Goal: Information Seeking & Learning: Find specific fact

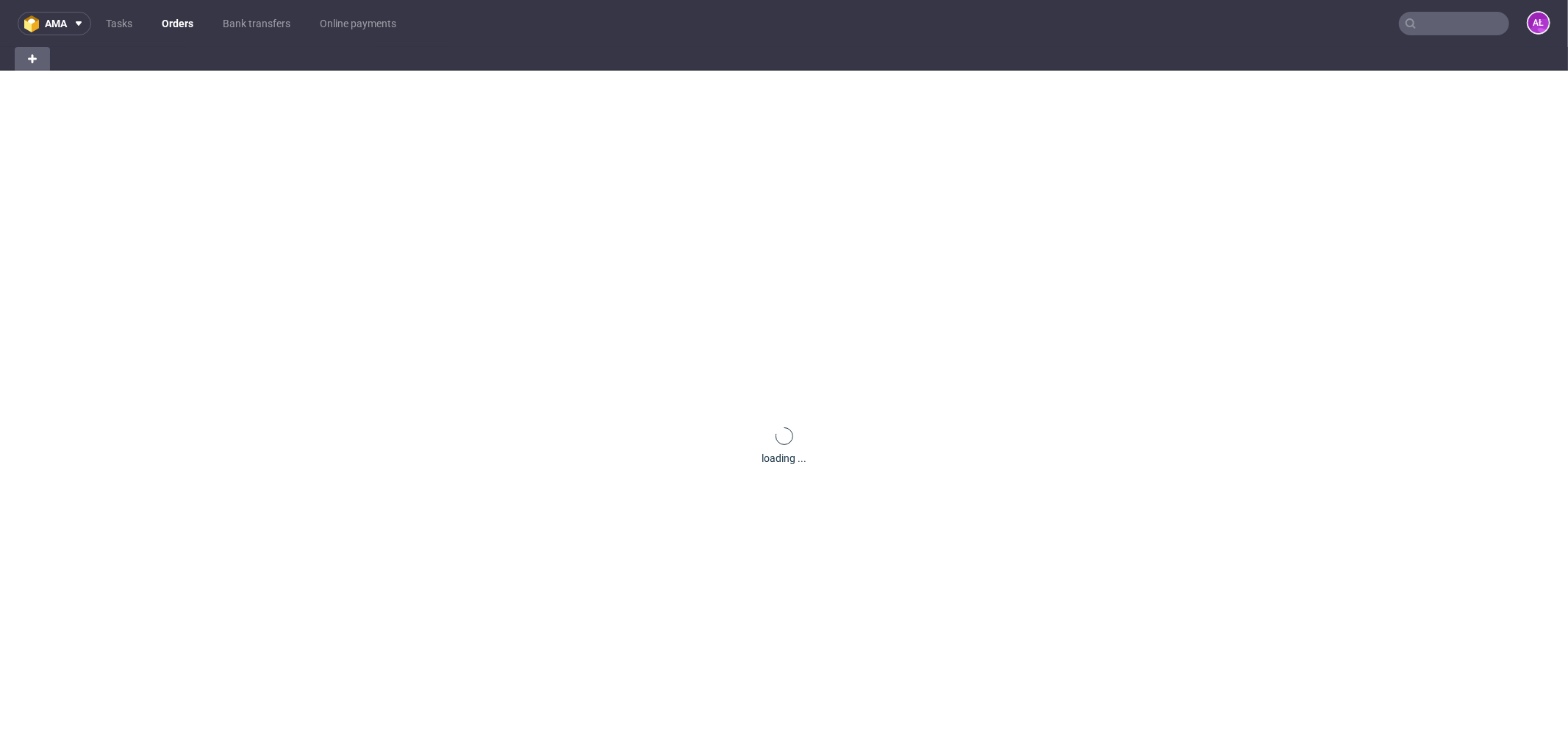
click at [1418, 27] on input "text" at bounding box center [1453, 23] width 110 height 24
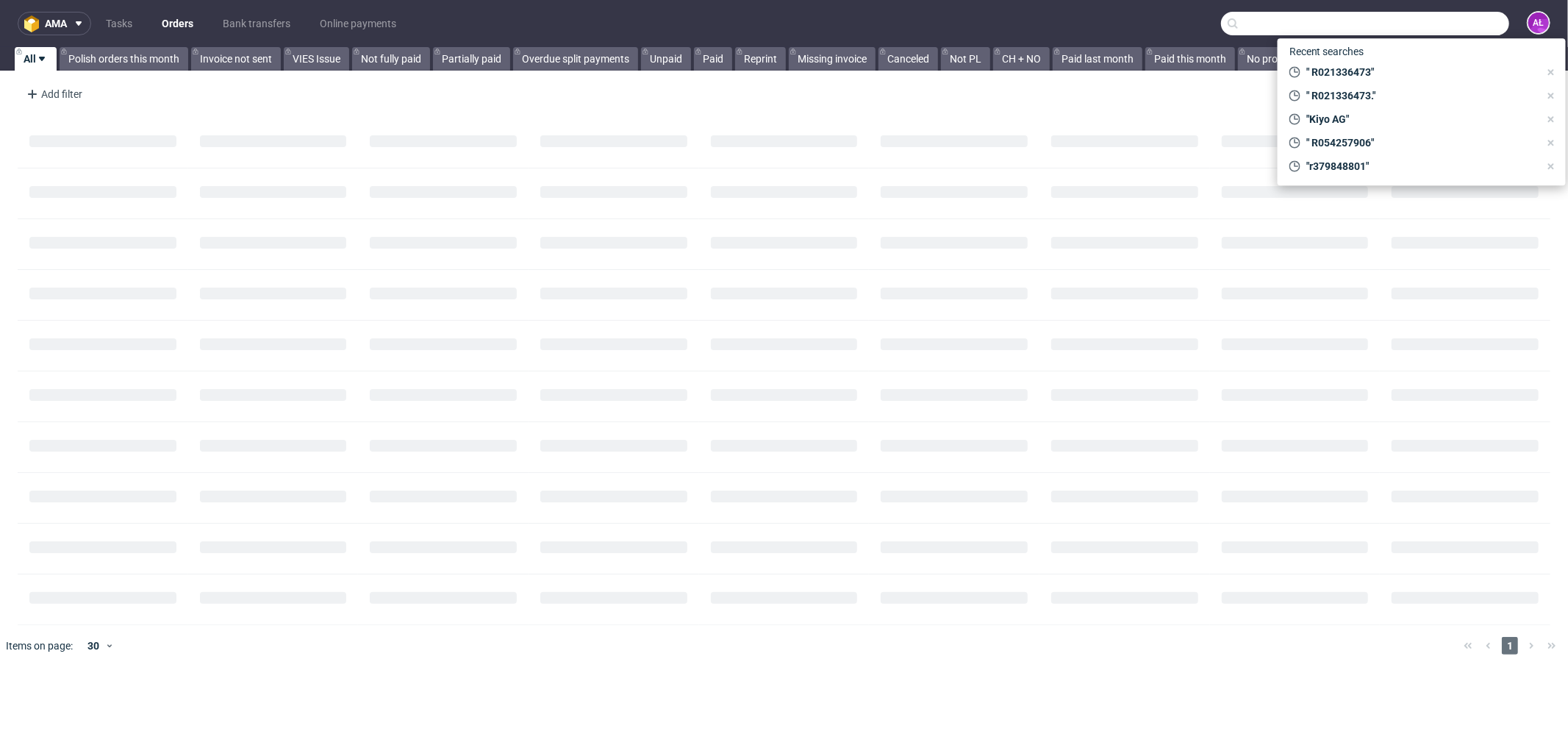
paste input "R923138845"
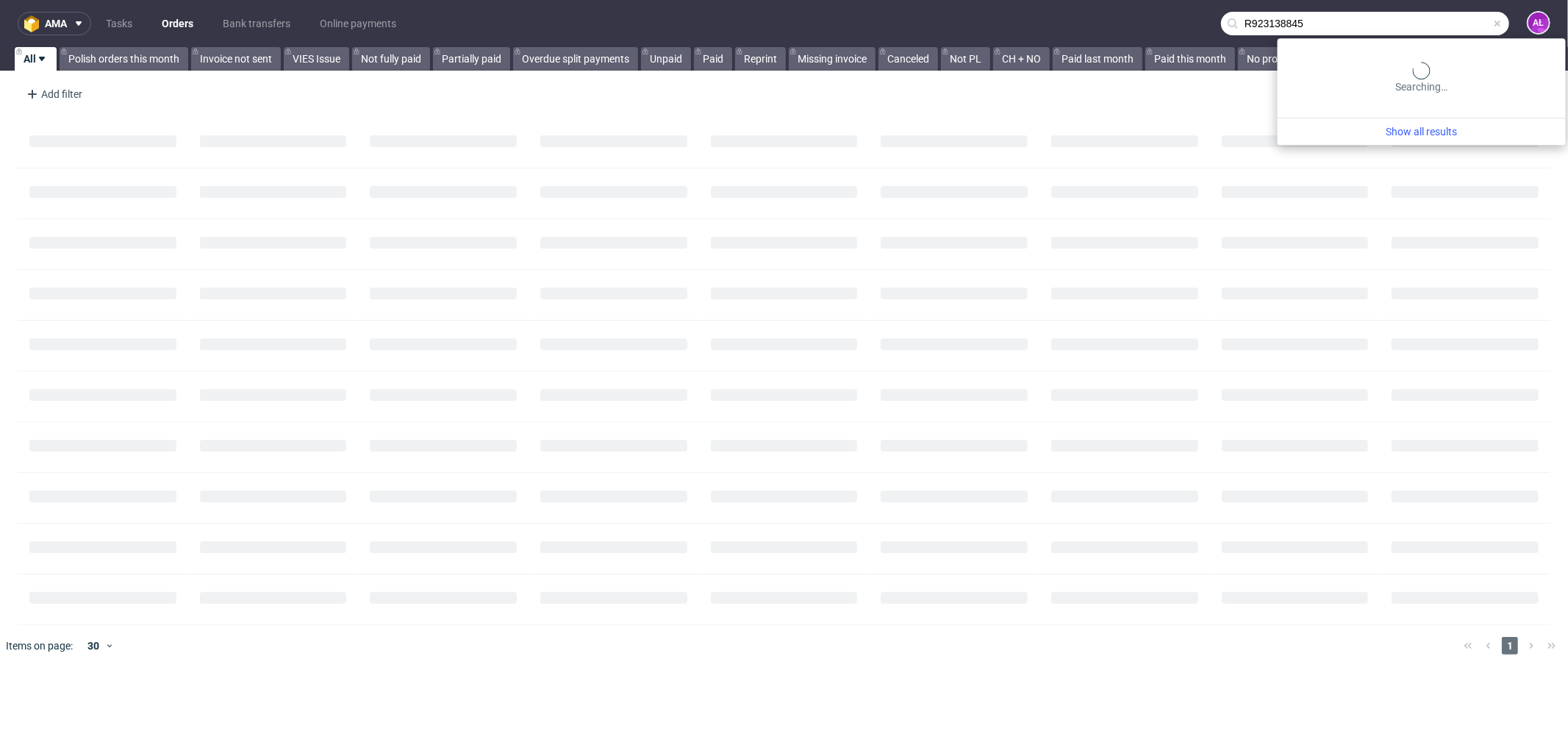
type input "R923138845"
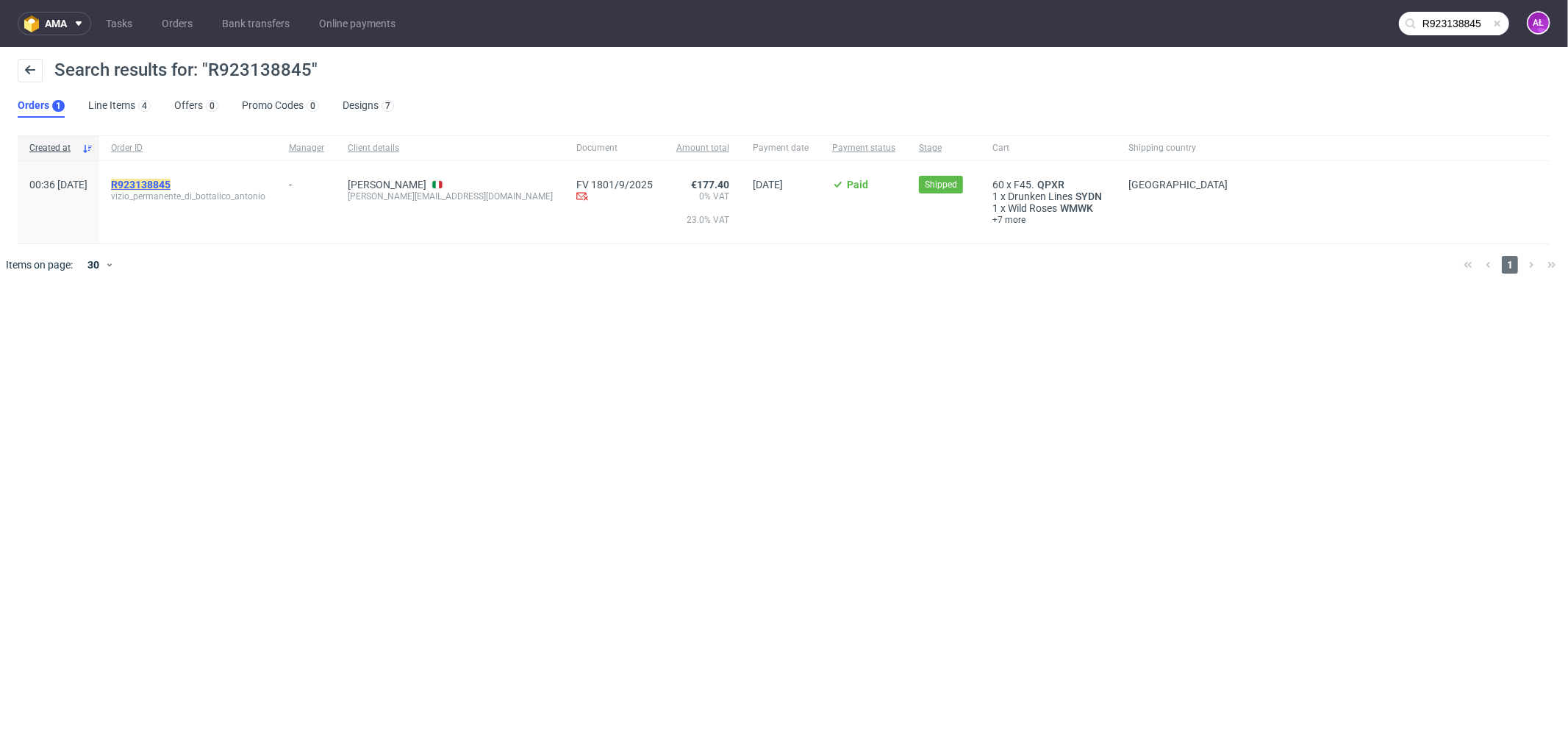
click at [171, 181] on mark "R923138845" at bounding box center [140, 184] width 59 height 11
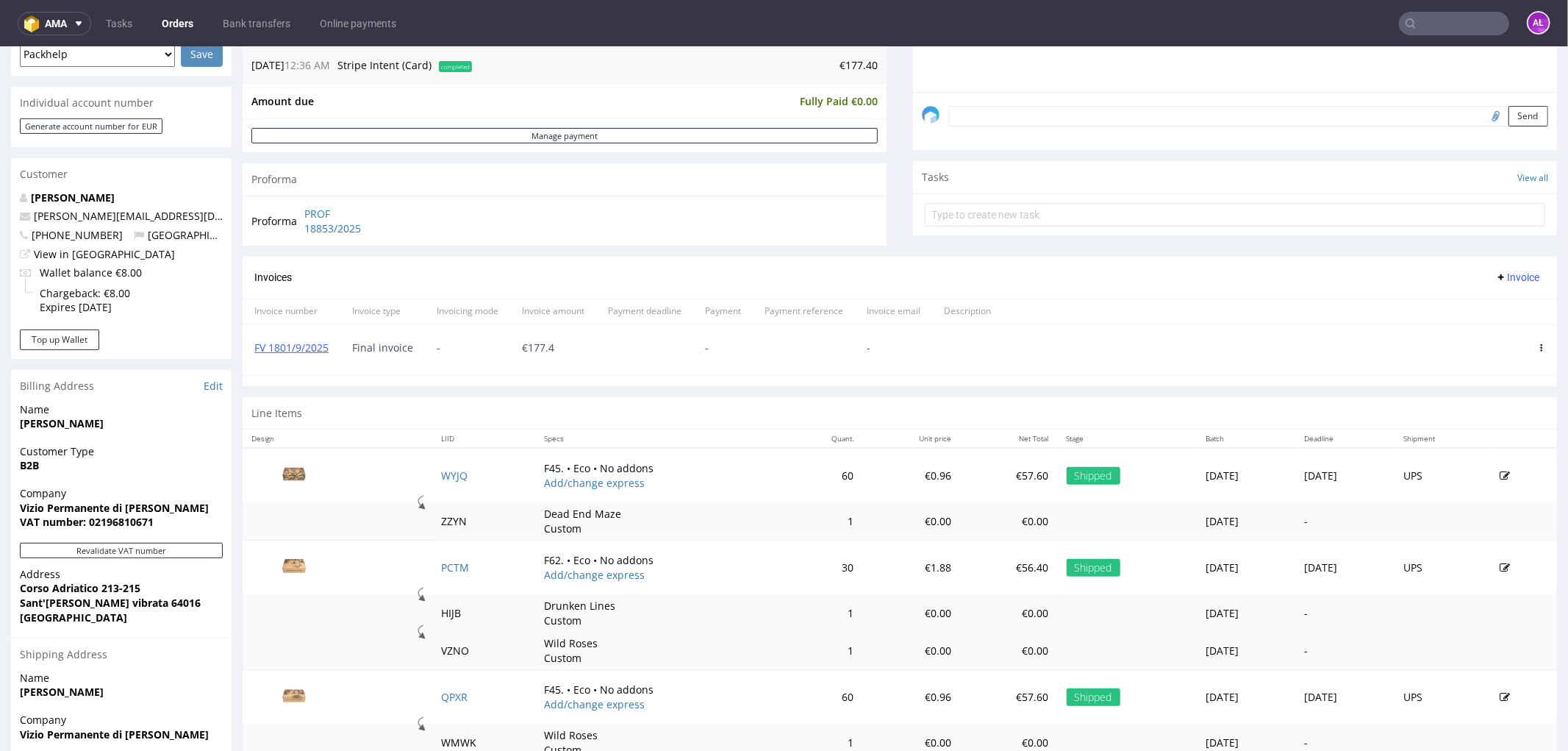
scroll to position [408, 0]
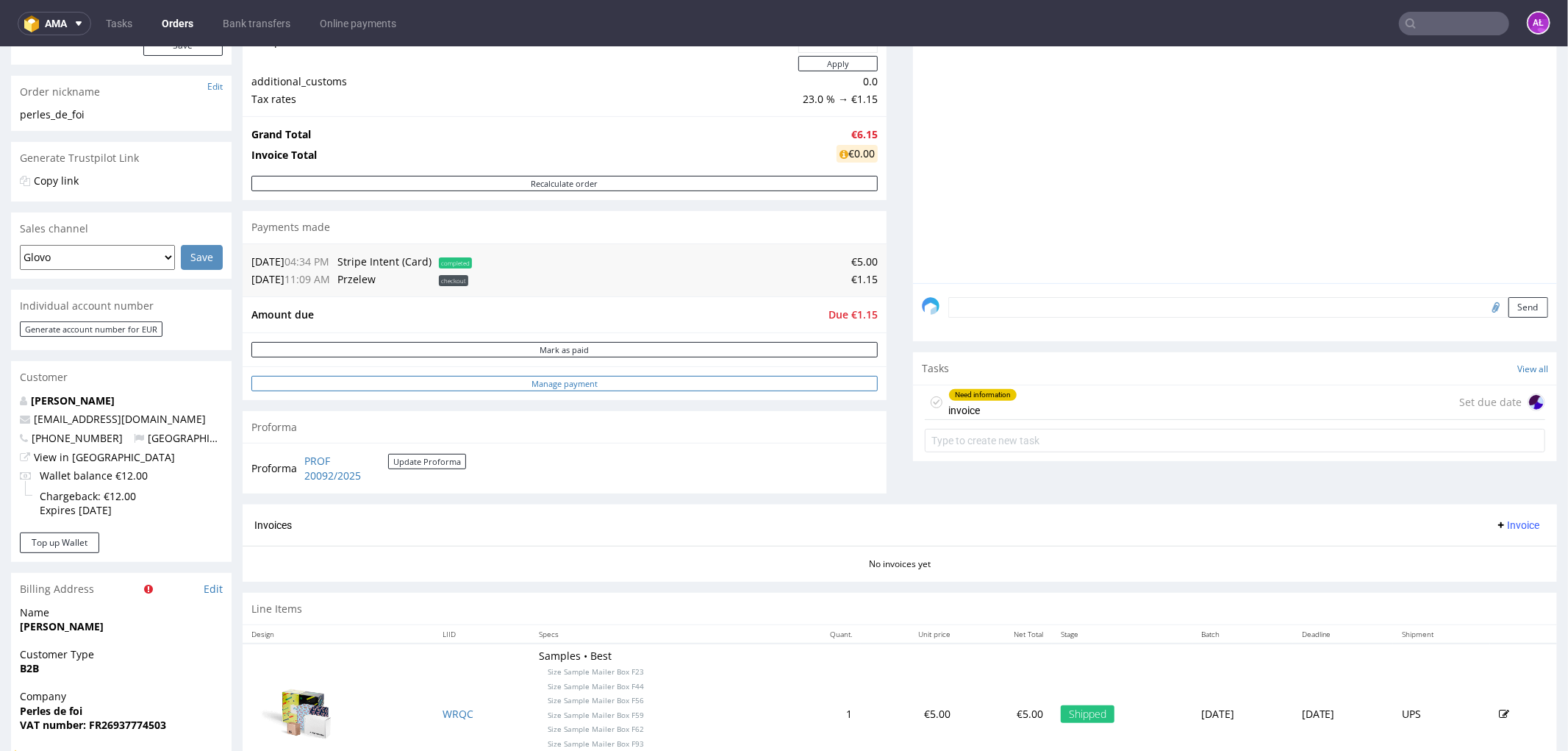
scroll to position [245, 0]
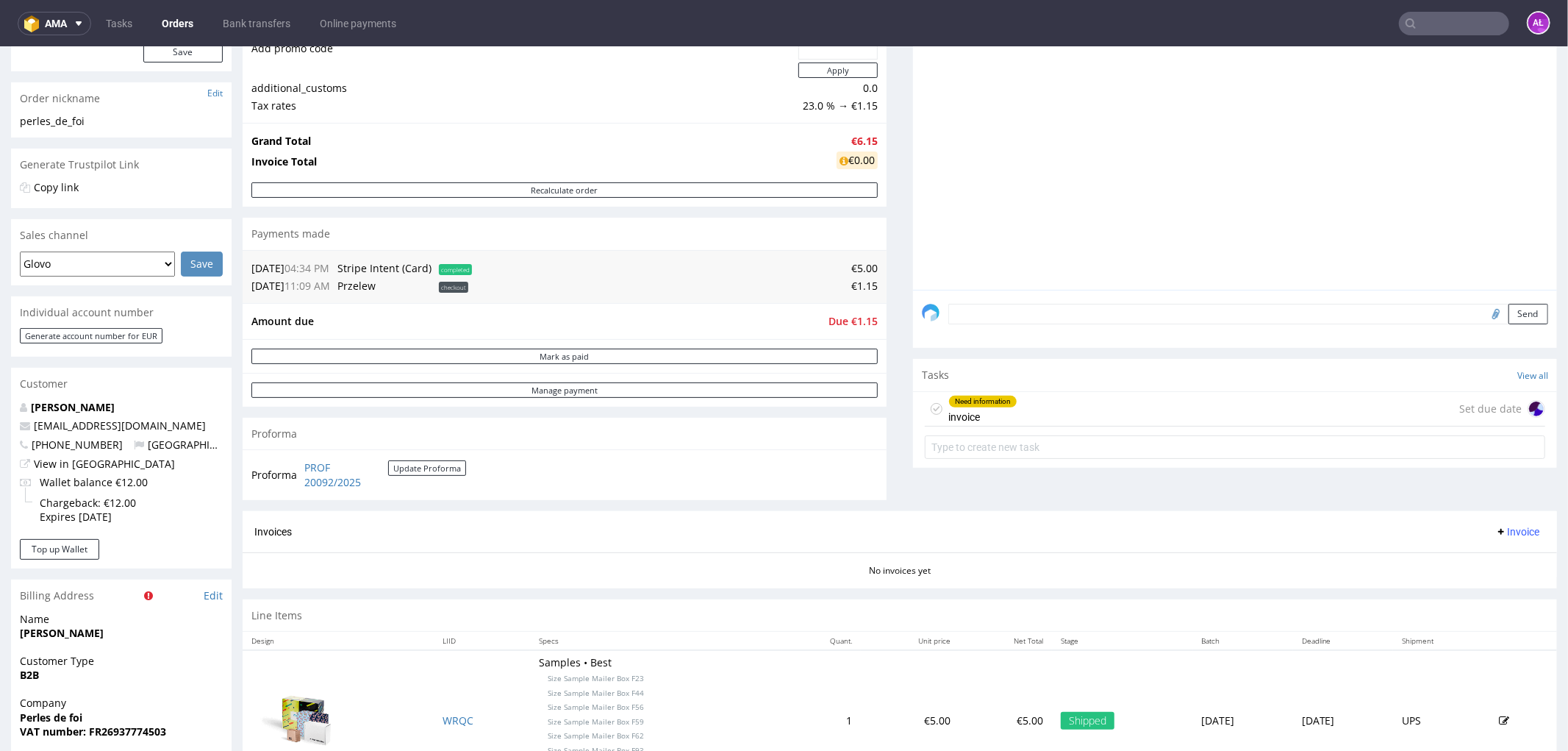
click at [990, 414] on div "Need information invoice" at bounding box center [983, 408] width 69 height 34
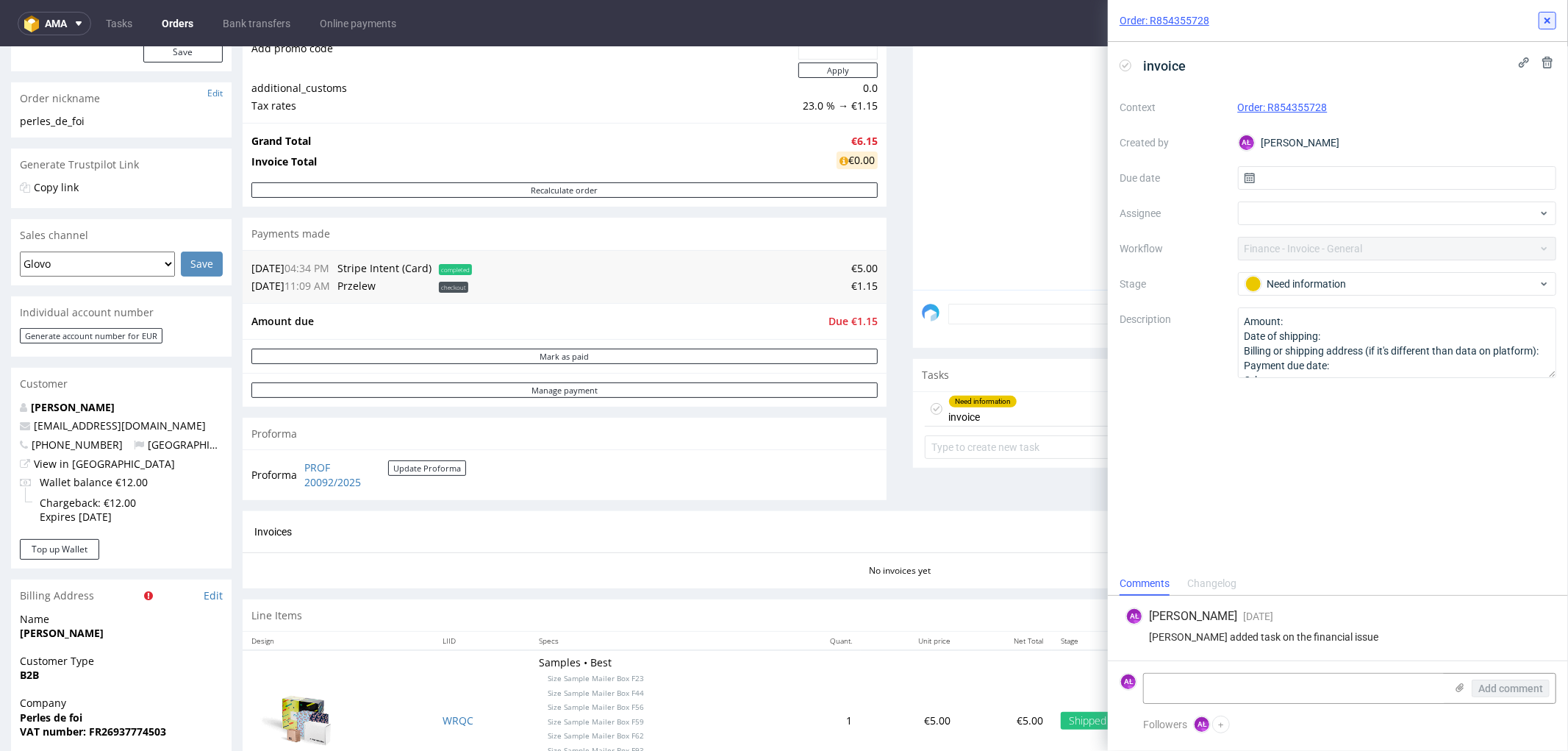
drag, startPoint x: 1554, startPoint y: 20, endPoint x: 1481, endPoint y: 28, distance: 73.4
click at [1554, 20] on button at bounding box center [1547, 20] width 17 height 17
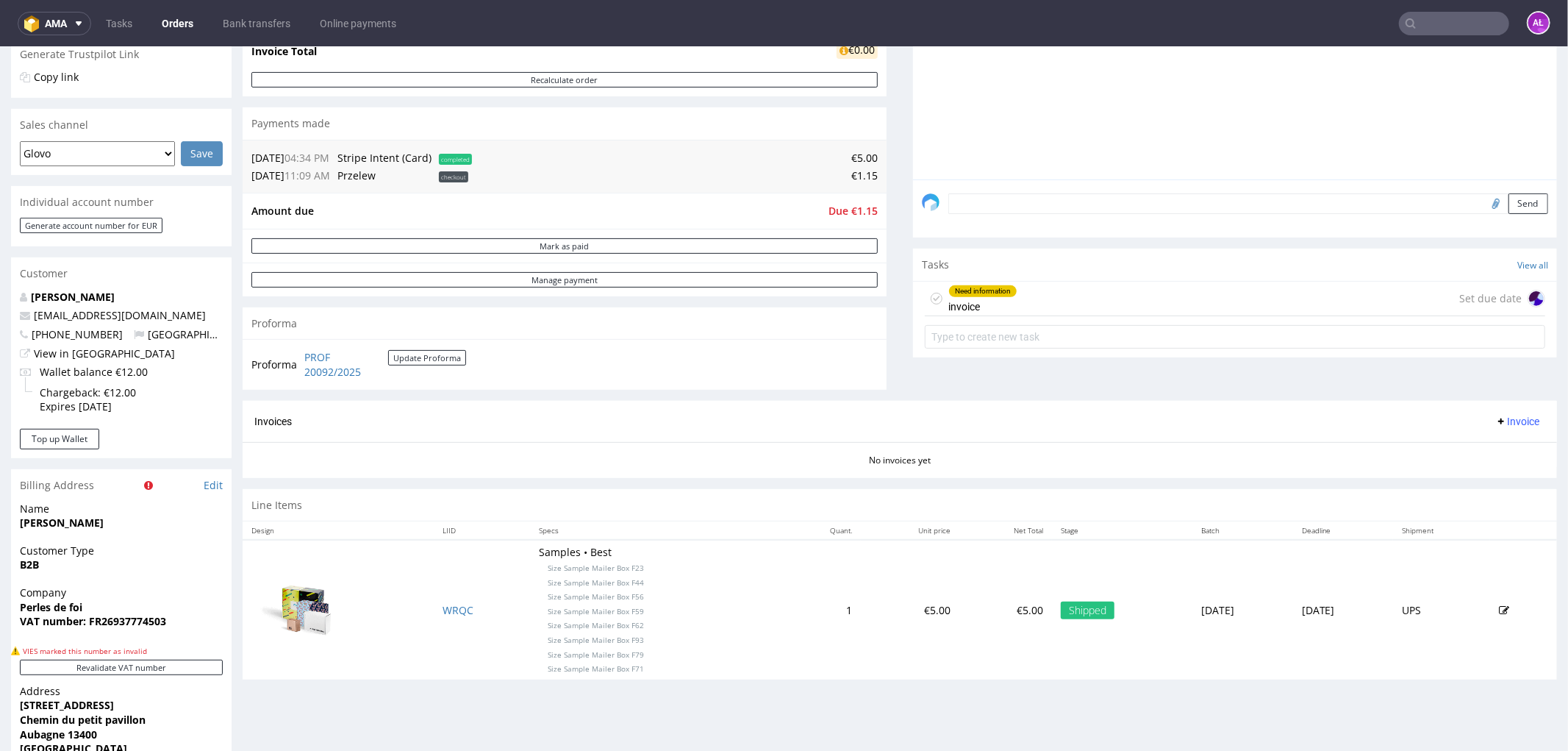
scroll to position [327, 0]
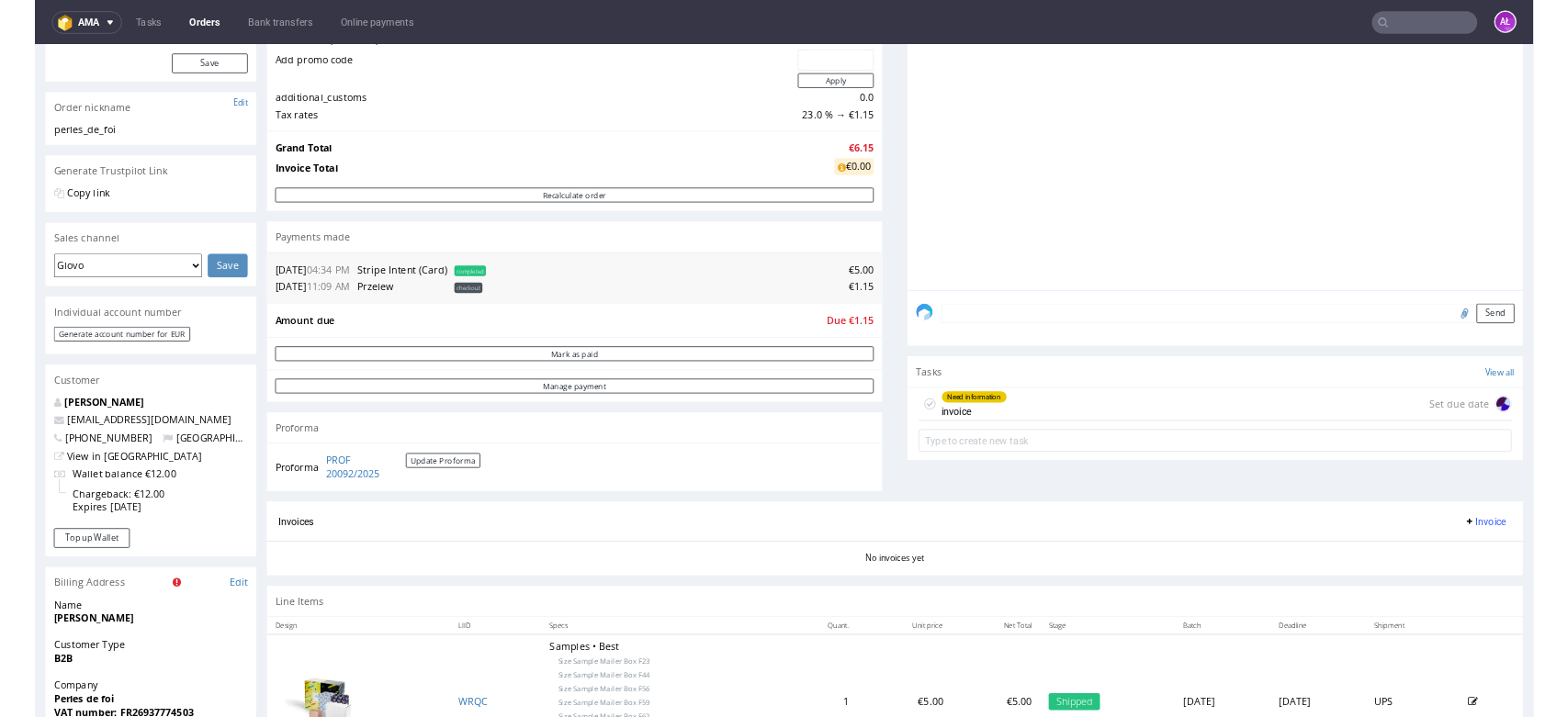
scroll to position [305, 0]
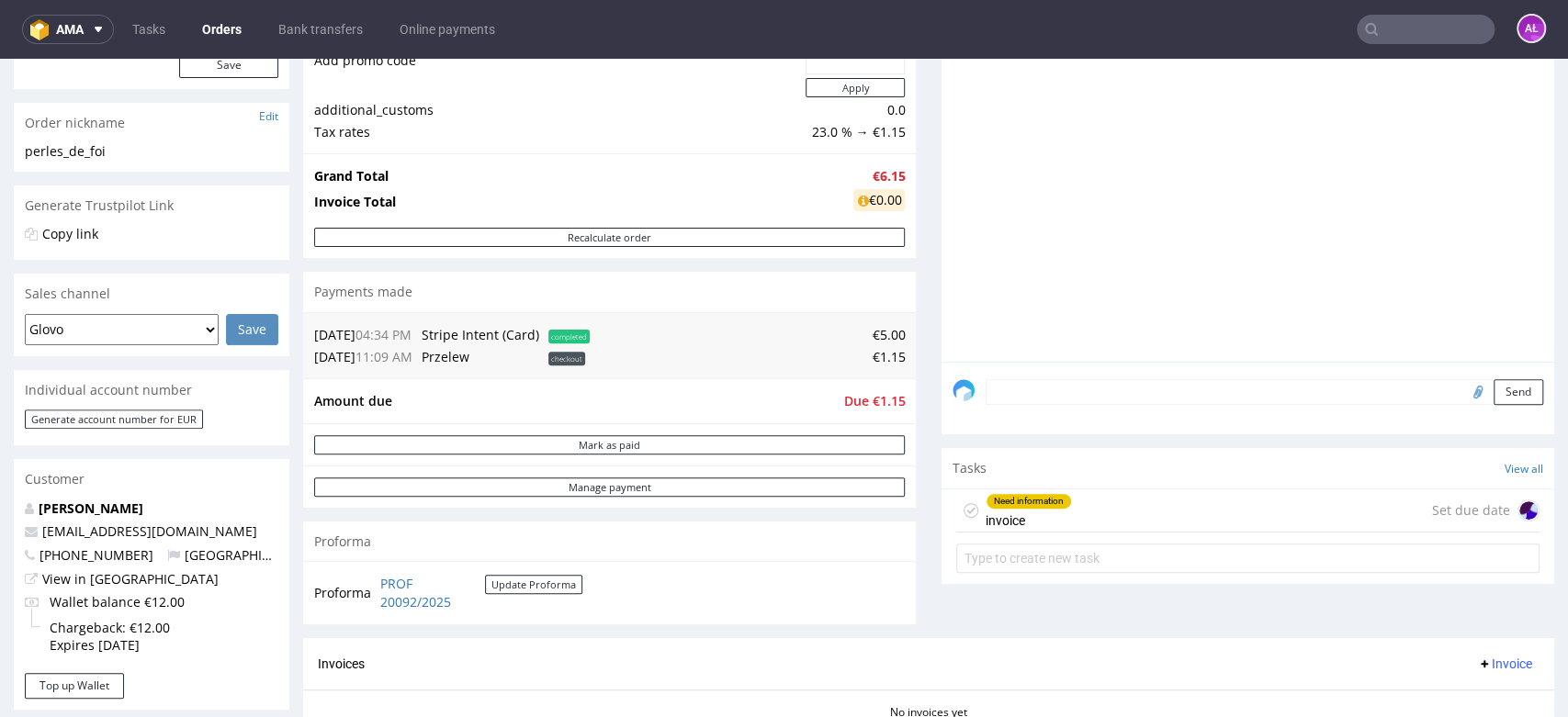
click at [1381, 32] on input "text" at bounding box center [1425, 28] width 138 height 29
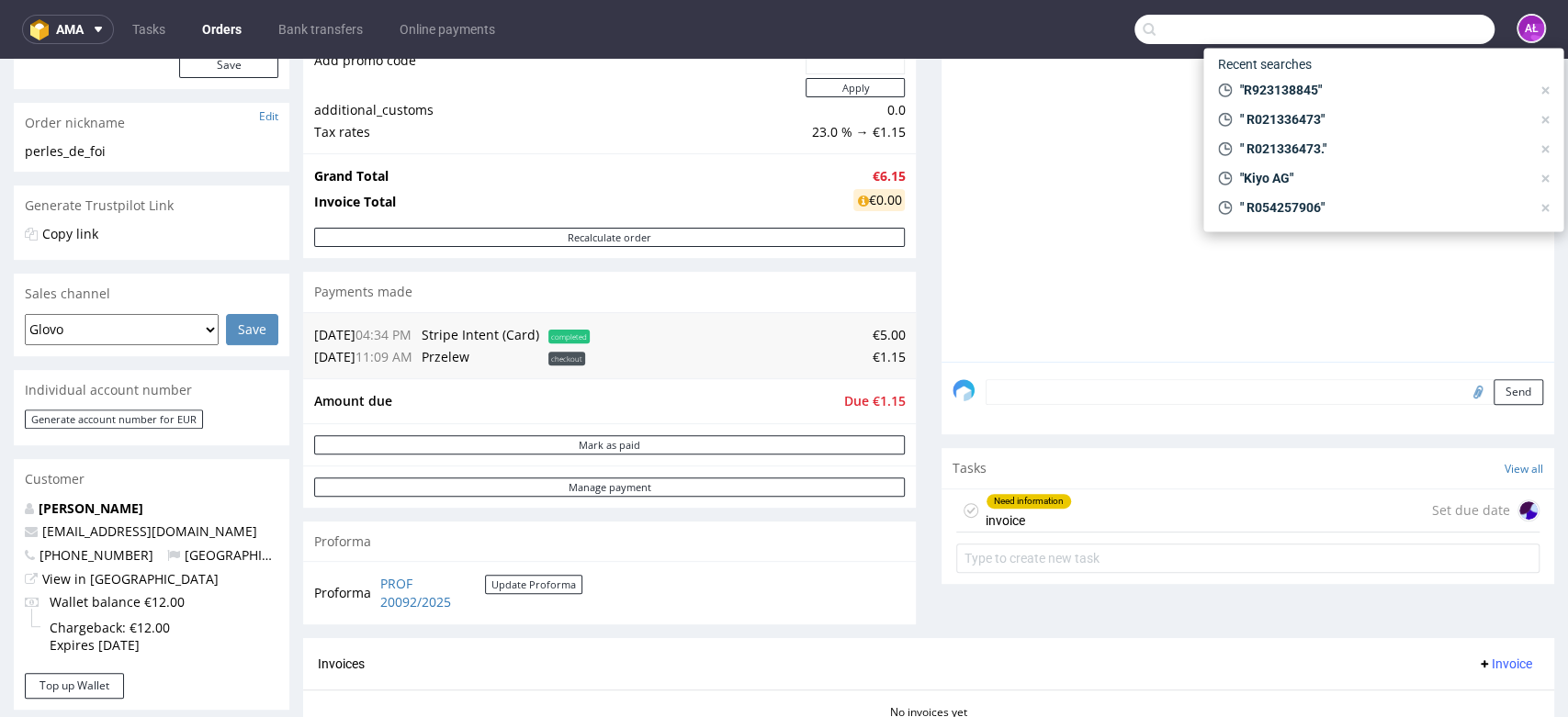
paste input "30042024"
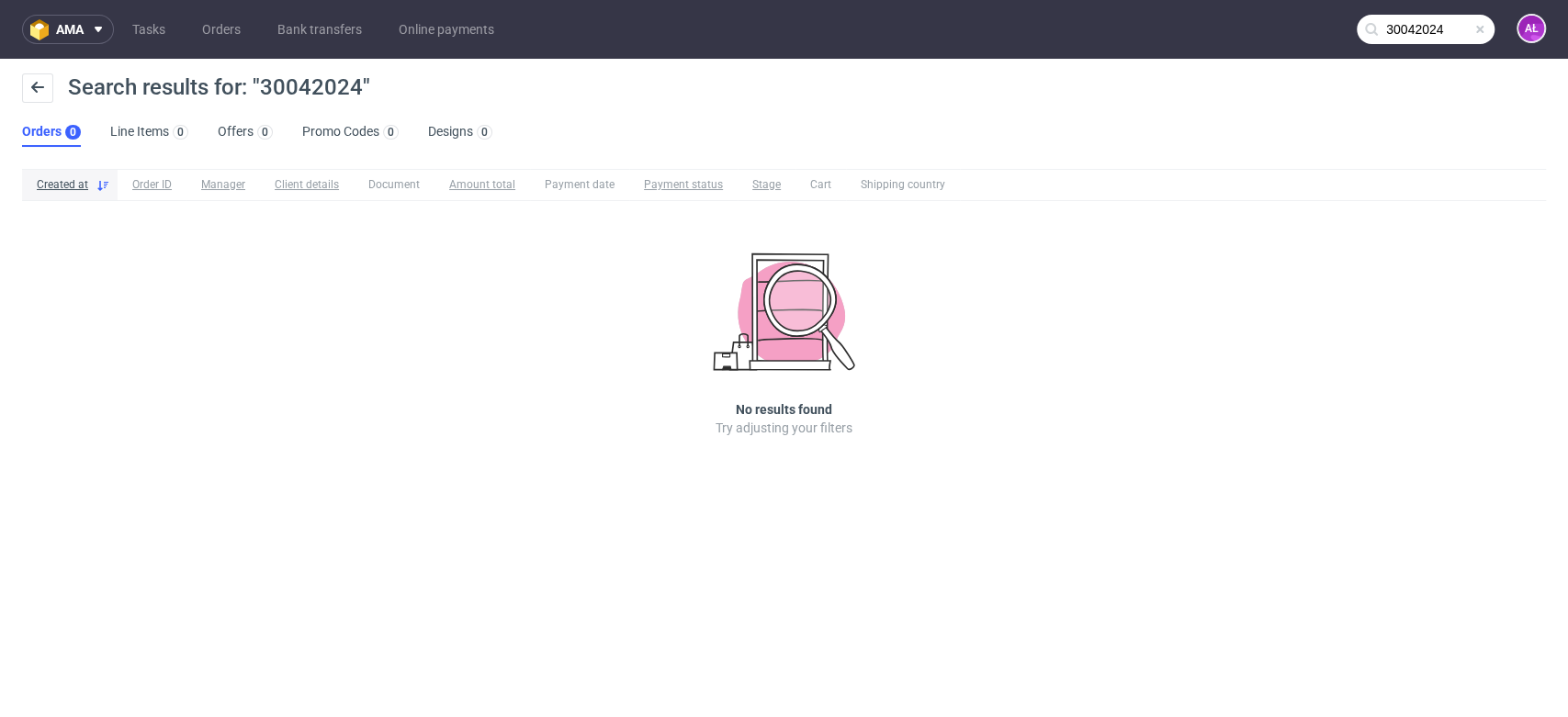
click at [1386, 33] on input "30042024" at bounding box center [1425, 28] width 138 height 29
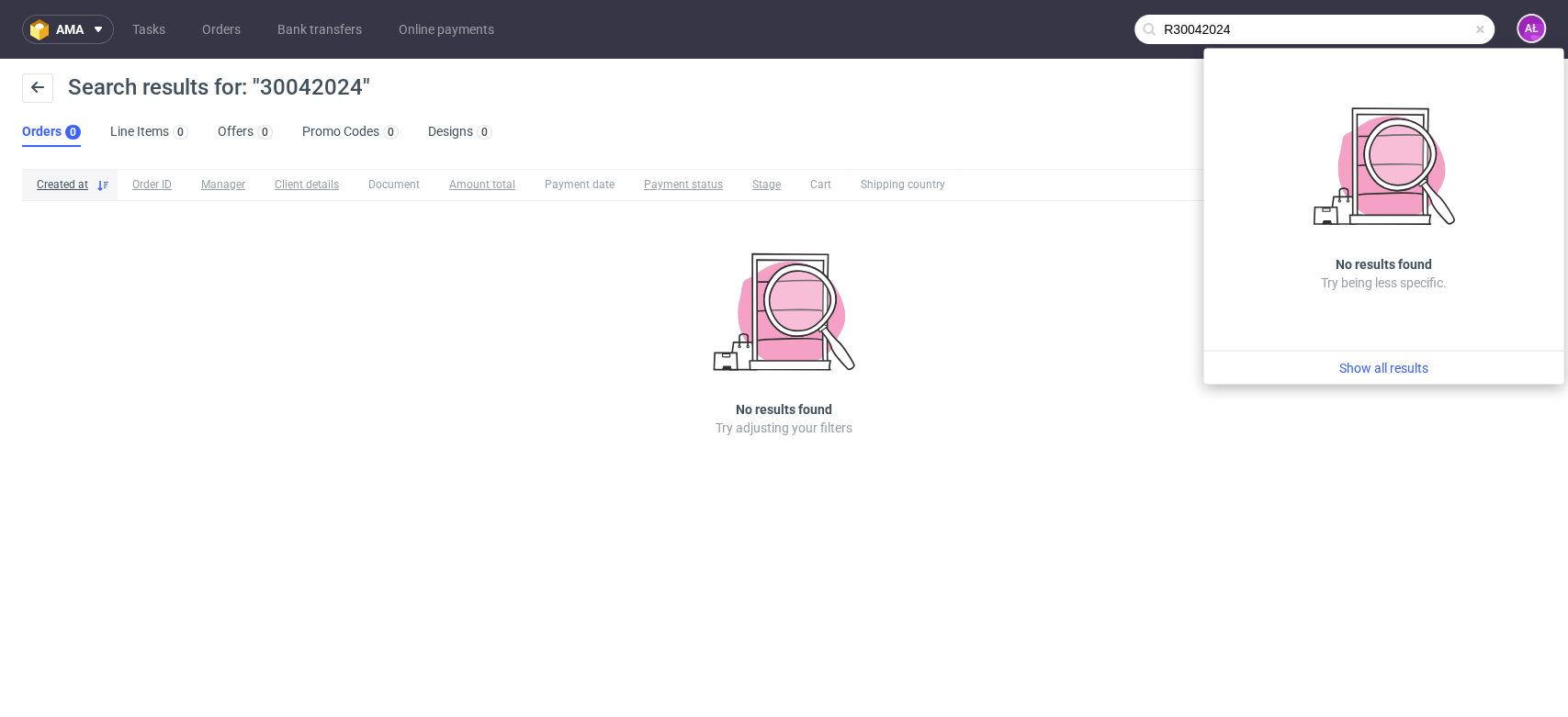
drag, startPoint x: 1285, startPoint y: 27, endPoint x: 987, endPoint y: 34, distance: 298.1
click at [987, 34] on nav "ama Tasks Orders Bank transfers Online payments R30042024 AŁ" at bounding box center [784, 29] width 1568 height 59
paste input "FV 1191/5/"
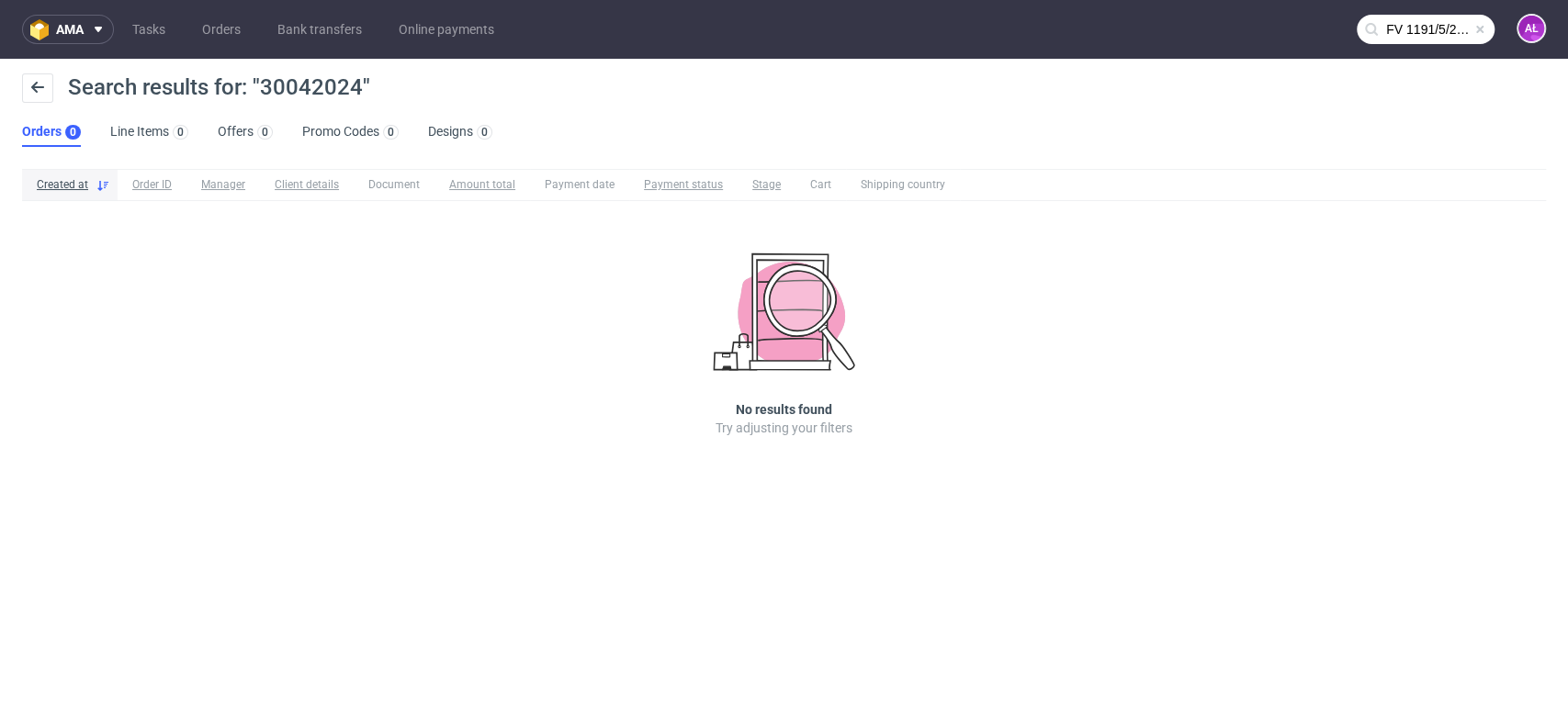
type input "FV 1191/5/2024"
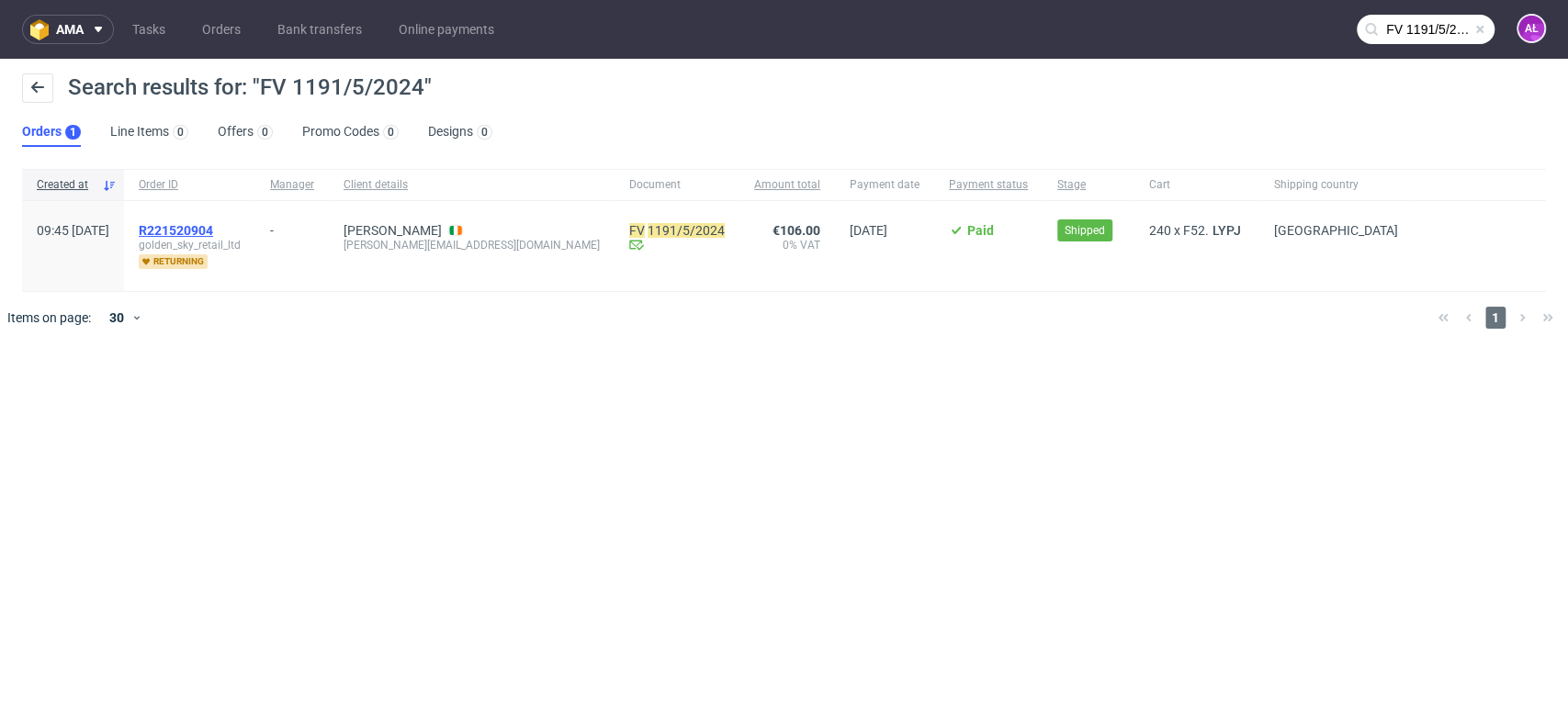
click at [213, 224] on span "R221520904" at bounding box center [175, 230] width 74 height 14
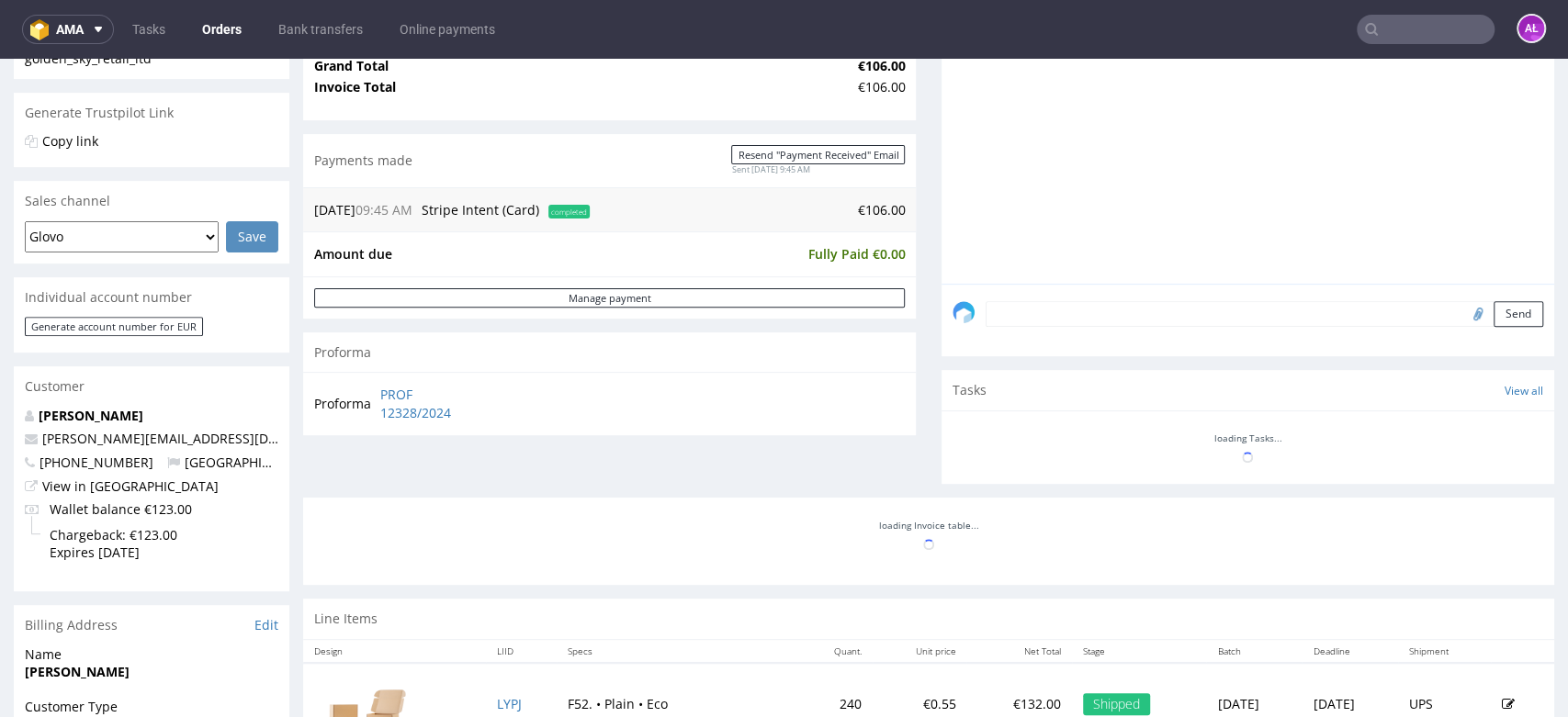
scroll to position [612, 0]
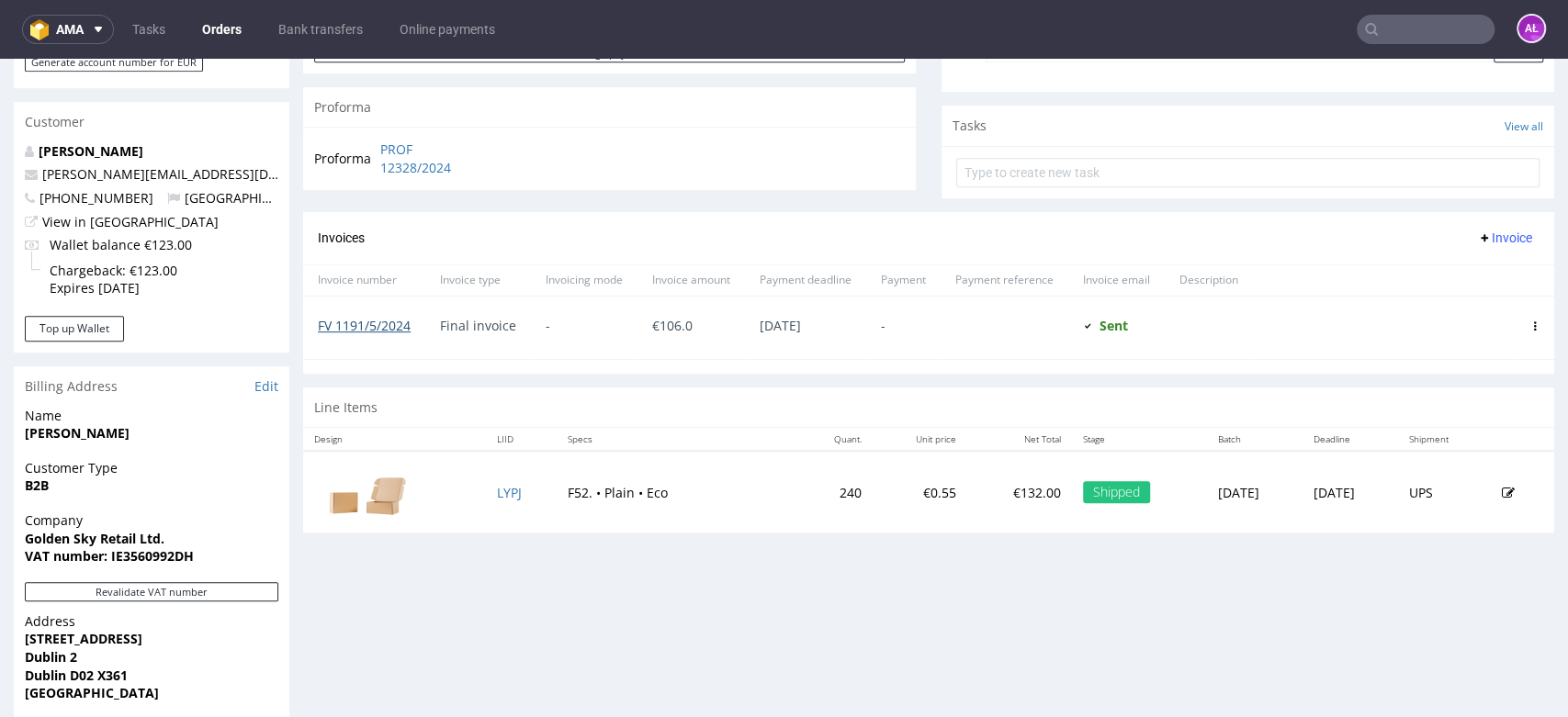
click at [392, 318] on link "FV 1191/5/2024" at bounding box center [364, 325] width 93 height 17
click at [1379, 33] on input "text" at bounding box center [1425, 28] width 138 height 29
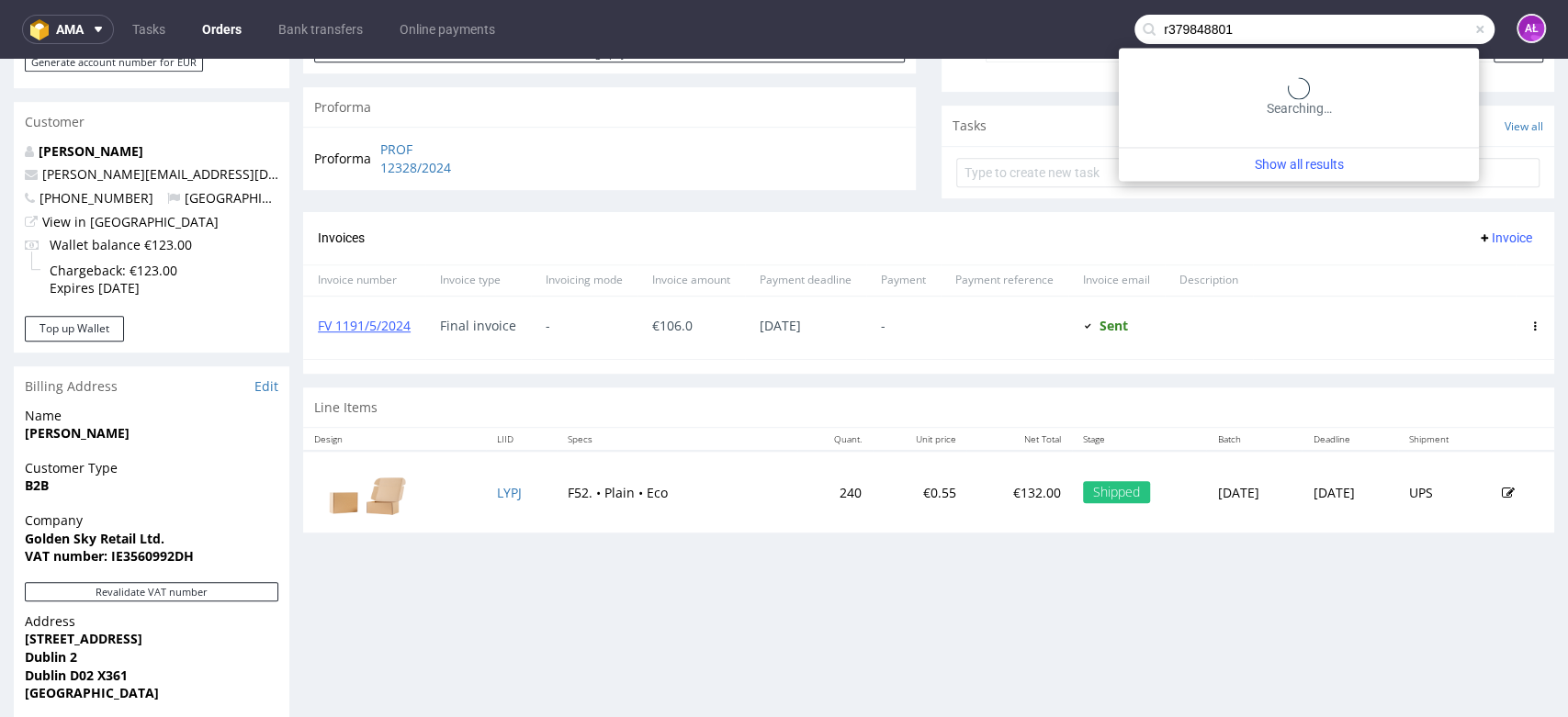
type input "r379848801"
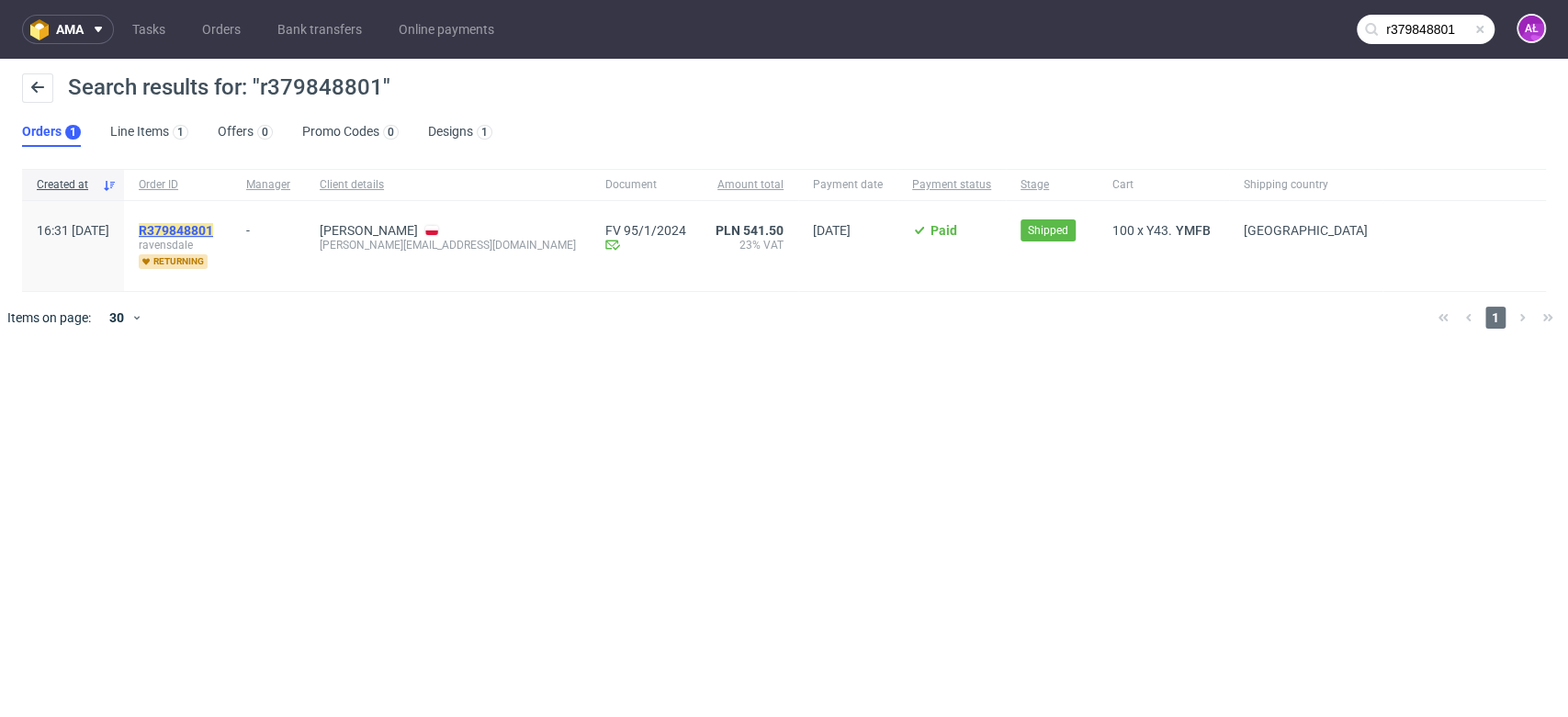
click at [213, 226] on mark "R379848801" at bounding box center [175, 230] width 74 height 14
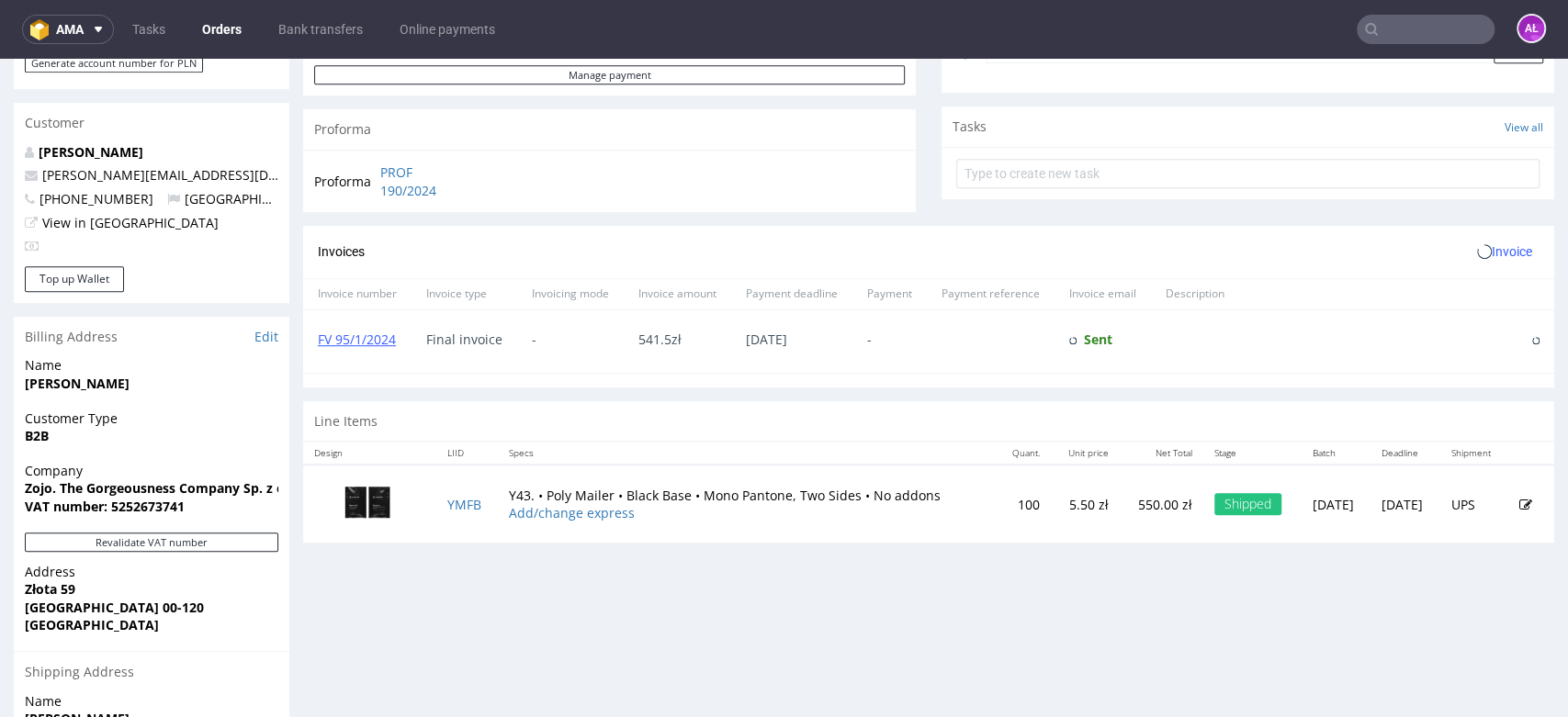
scroll to position [612, 0]
drag, startPoint x: 24, startPoint y: 487, endPoint x: 177, endPoint y: 486, distance: 153.0
click at [177, 486] on strong "Zojo. The Gorgeousness Company Sp. z o.o." at bounding box center [162, 487] width 275 height 17
copy strong "Zojo. The Gorgeousness"
drag, startPoint x: 406, startPoint y: 358, endPoint x: 318, endPoint y: 355, distance: 88.1
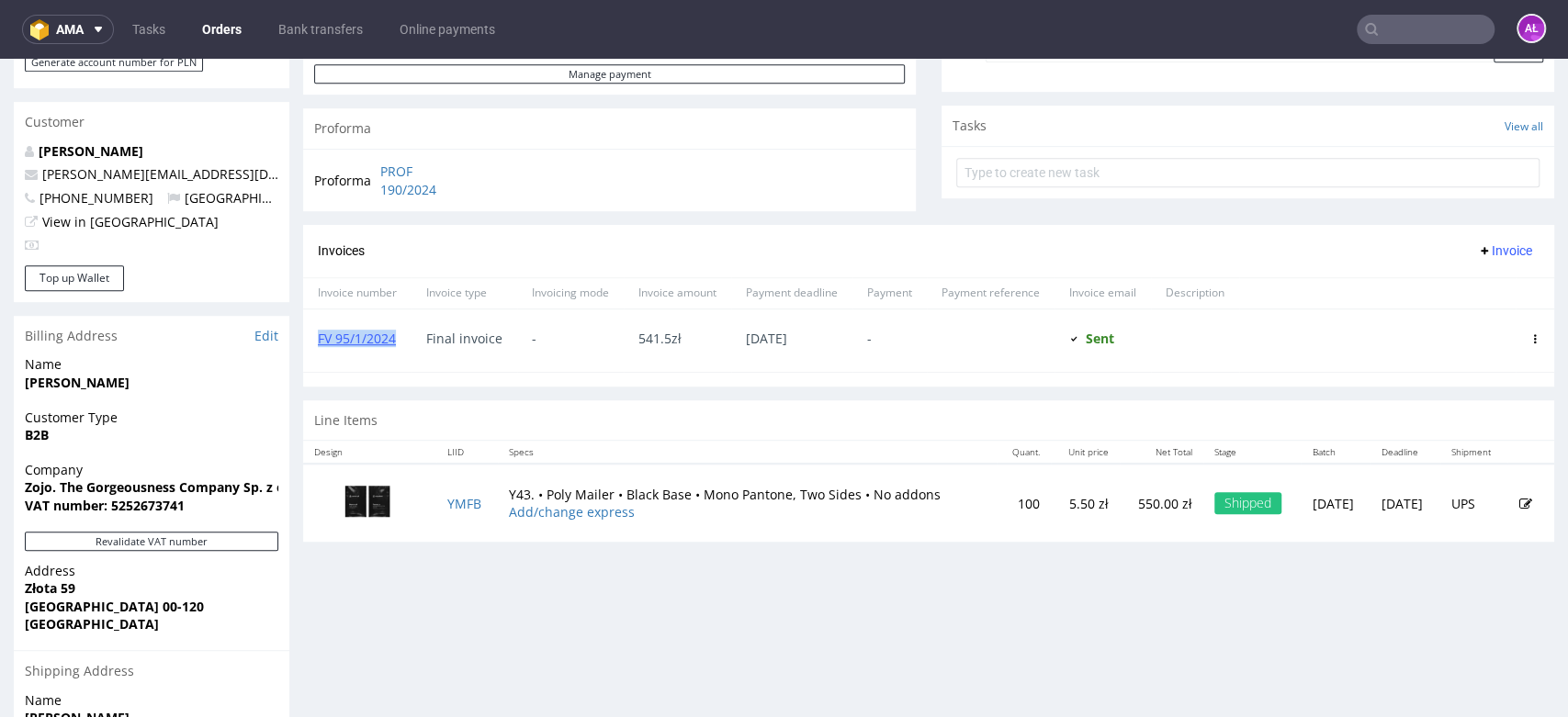
click at [318, 355] on div "FV 95/1/2024" at bounding box center [357, 340] width 108 height 63
copy link "FV 95/1/2024"
click at [1386, 23] on input "text" at bounding box center [1425, 28] width 138 height 29
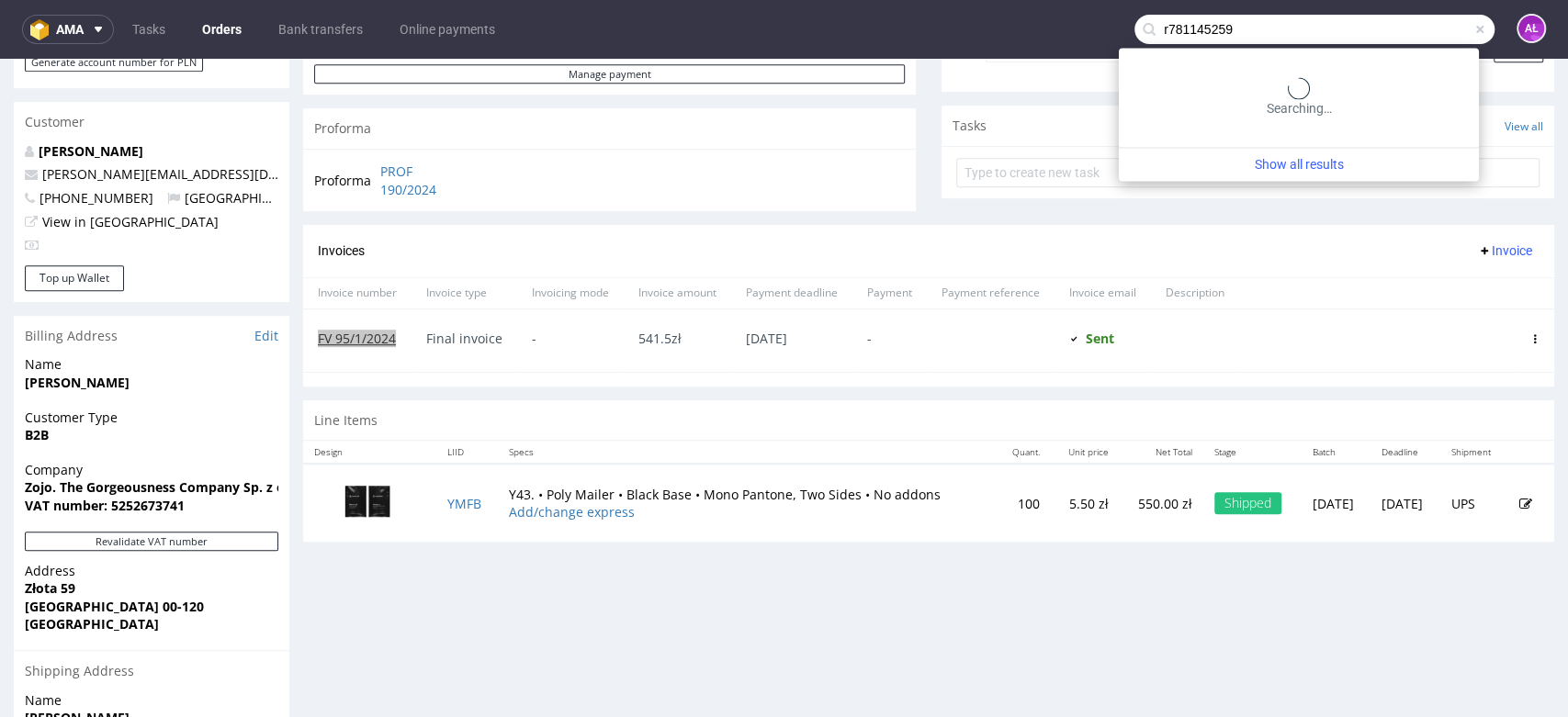
type input "r781145259"
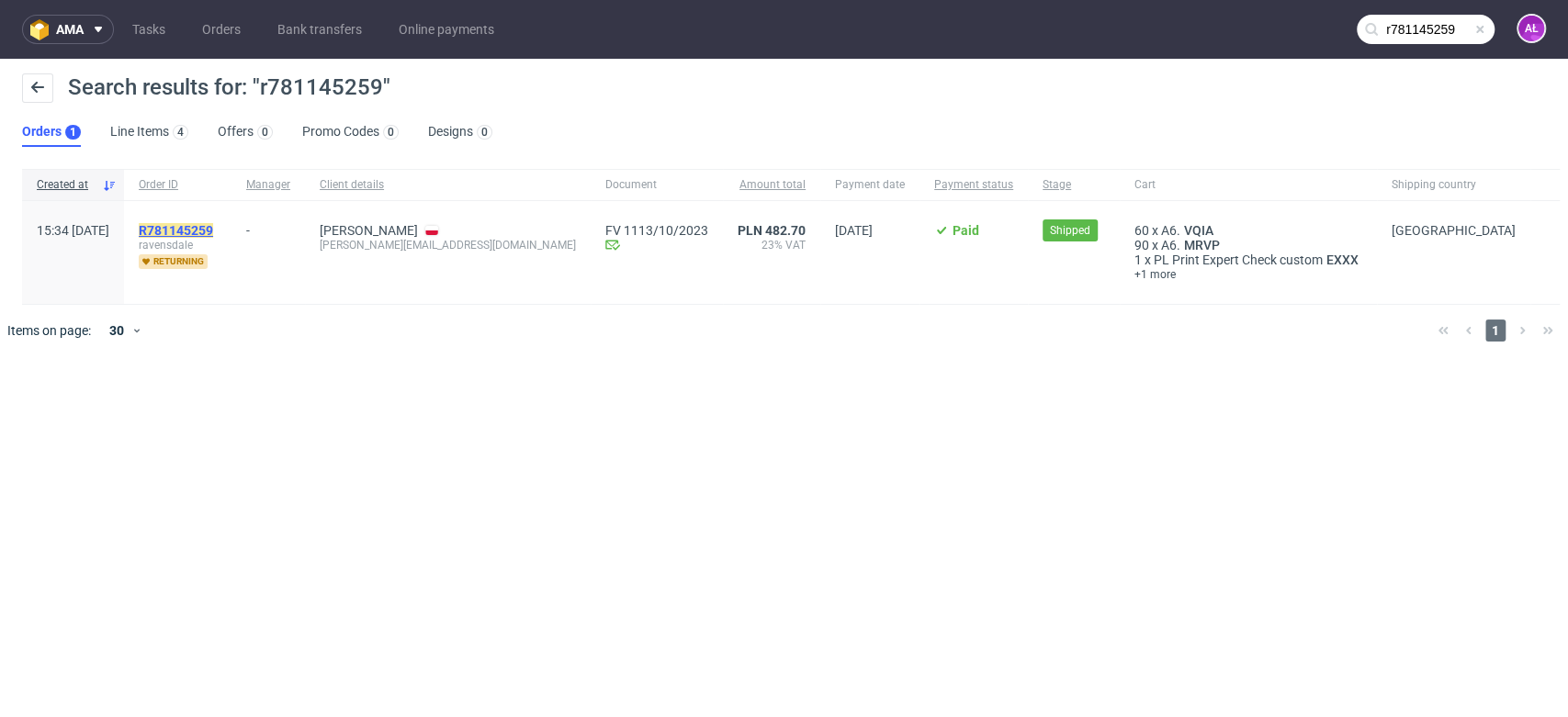
click at [213, 230] on mark "R781145259" at bounding box center [175, 230] width 74 height 14
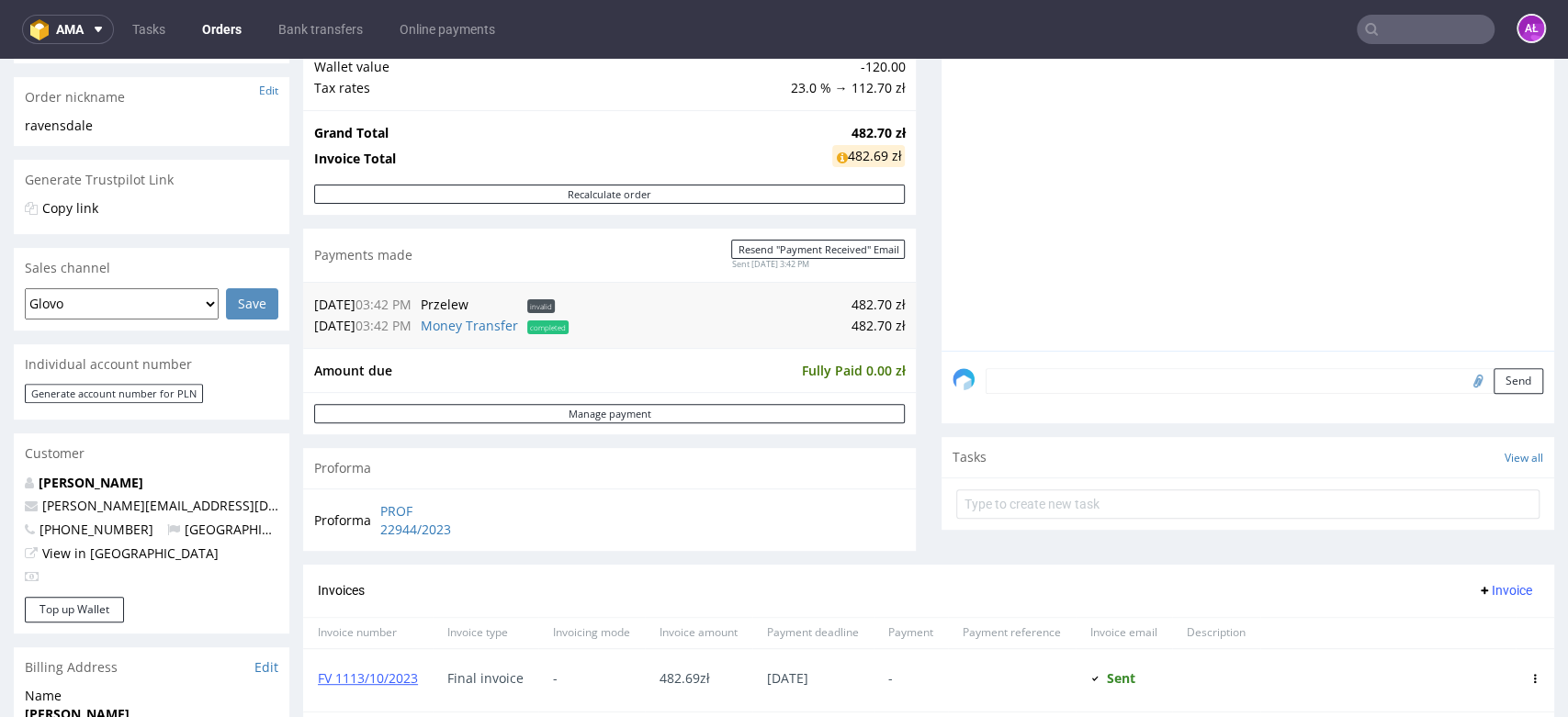
scroll to position [509, 0]
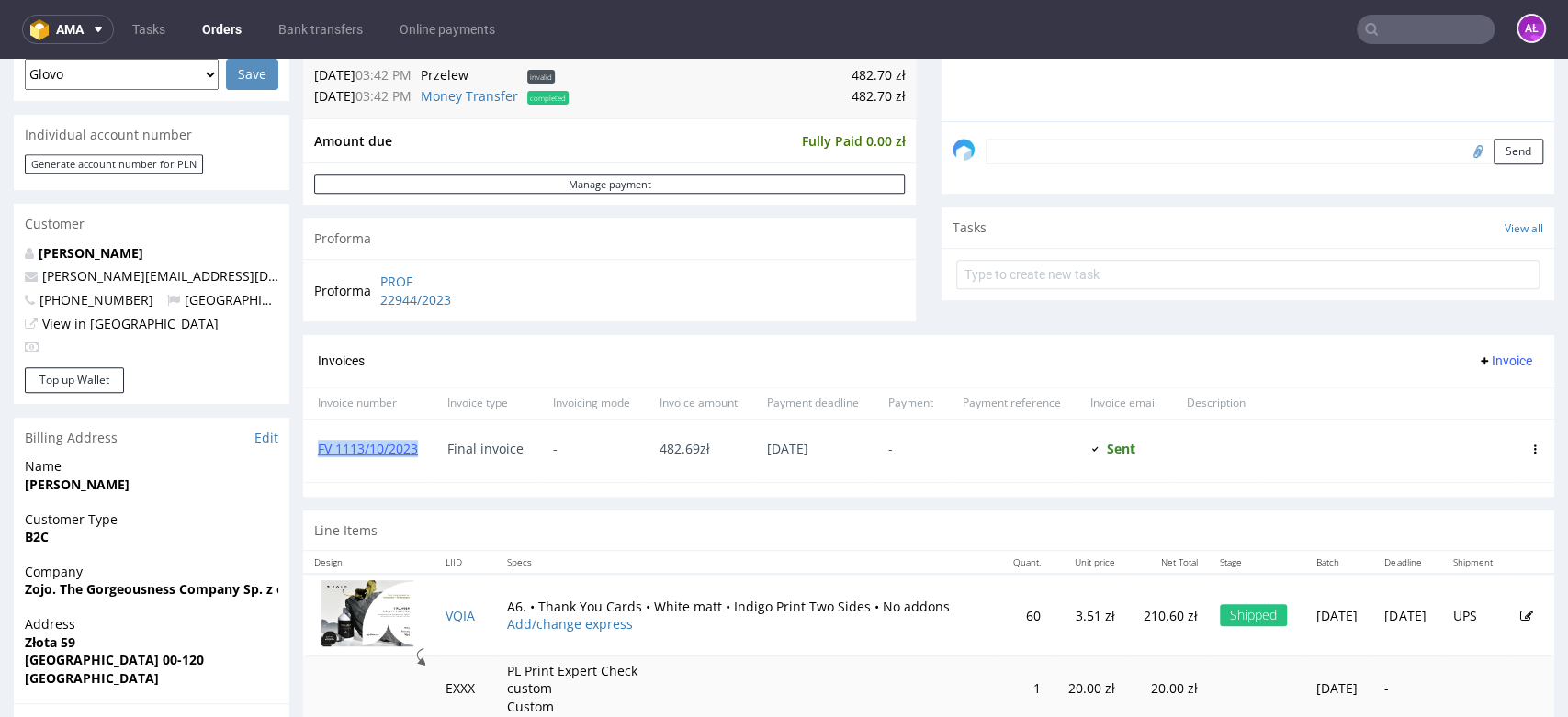
drag, startPoint x: 426, startPoint y: 461, endPoint x: 316, endPoint y: 466, distance: 110.1
click at [316, 466] on div "FV 1113/10/2023" at bounding box center [367, 450] width 130 height 63
copy link "FV 1113/10/2023"
click at [1413, 27] on input "text" at bounding box center [1425, 28] width 138 height 29
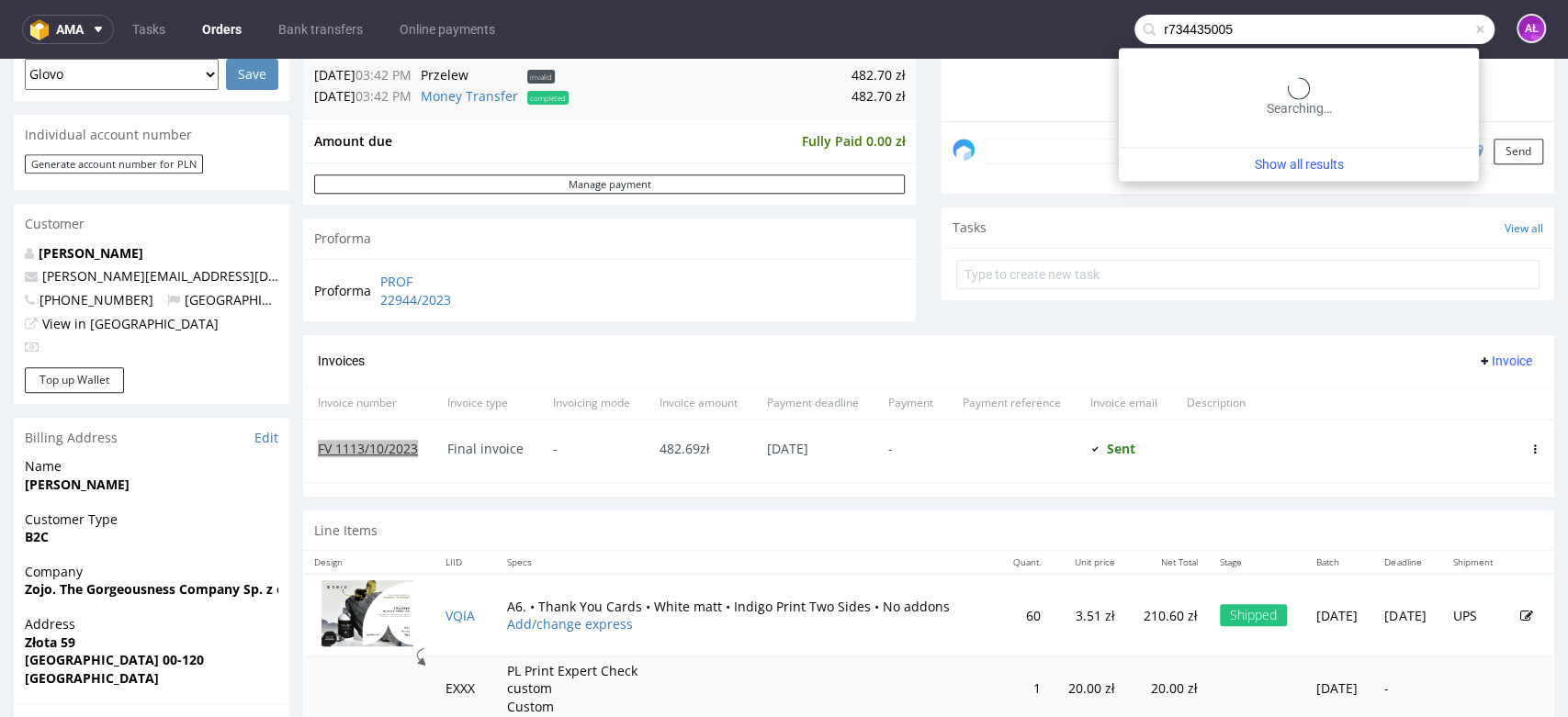
type input "r734435005"
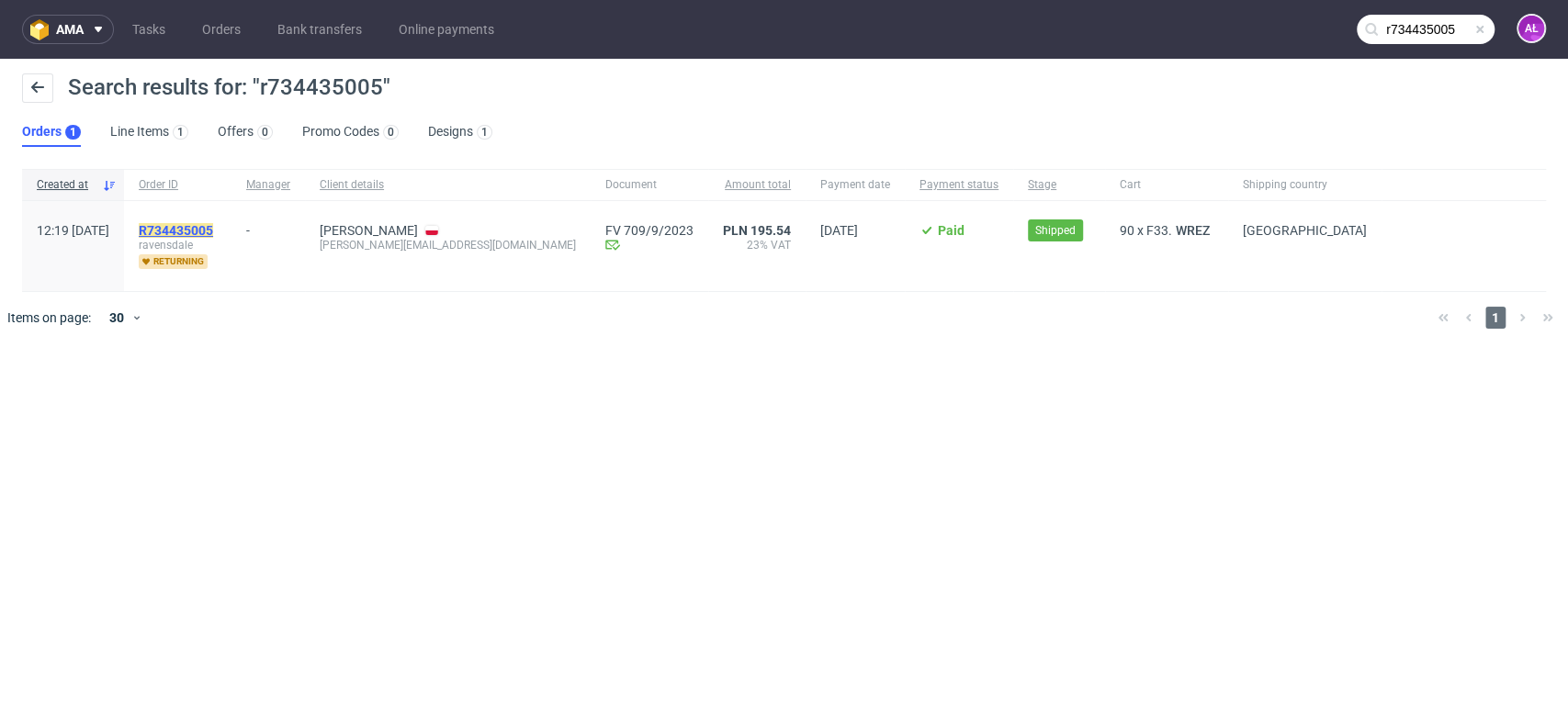
click at [213, 224] on mark "R734435005" at bounding box center [175, 230] width 74 height 14
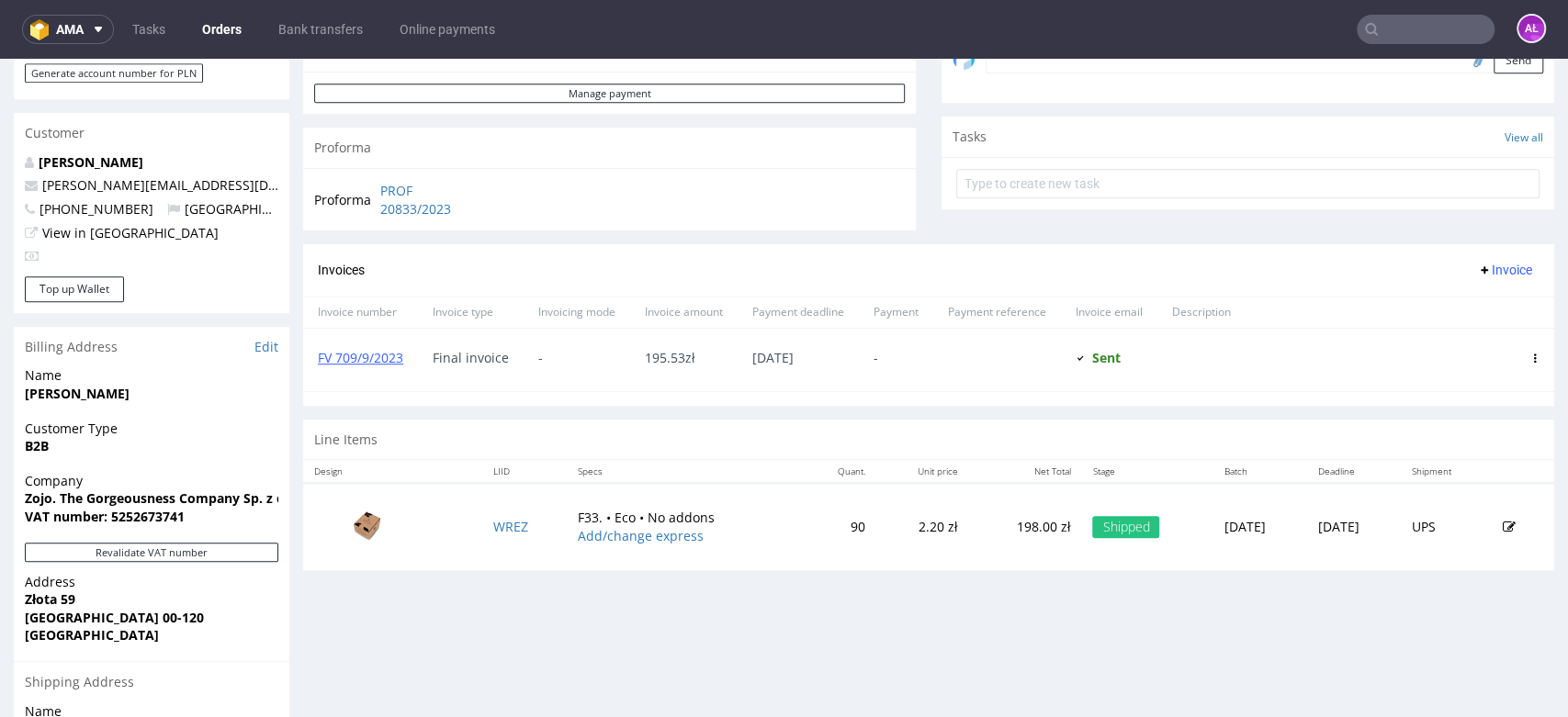
scroll to position [612, 0]
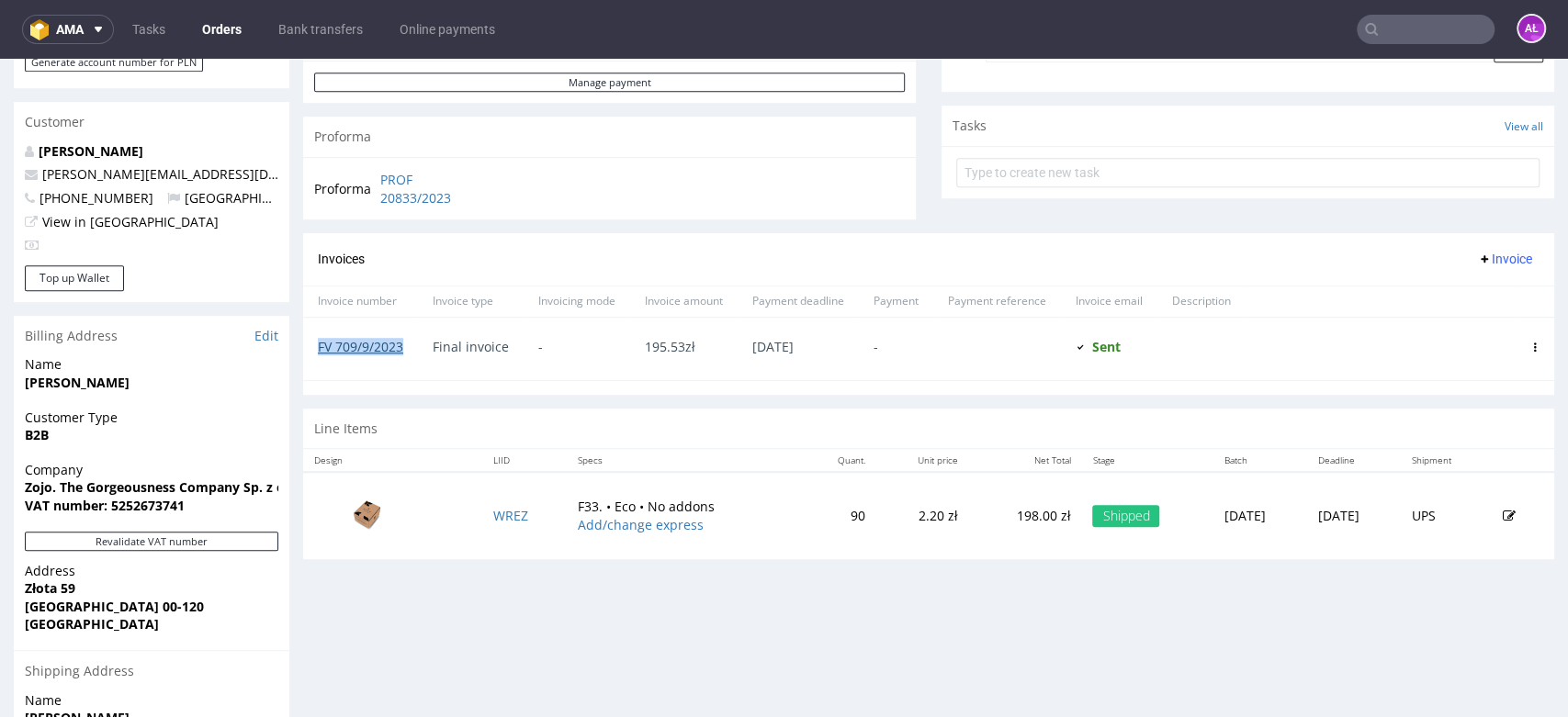
drag, startPoint x: 412, startPoint y: 353, endPoint x: 318, endPoint y: 355, distance: 94.0
click at [318, 355] on div "FV 709/9/2023" at bounding box center [360, 349] width 115 height 63
copy link "FV 709/9/2023"
click at [1413, 25] on input "text" at bounding box center [1425, 28] width 138 height 29
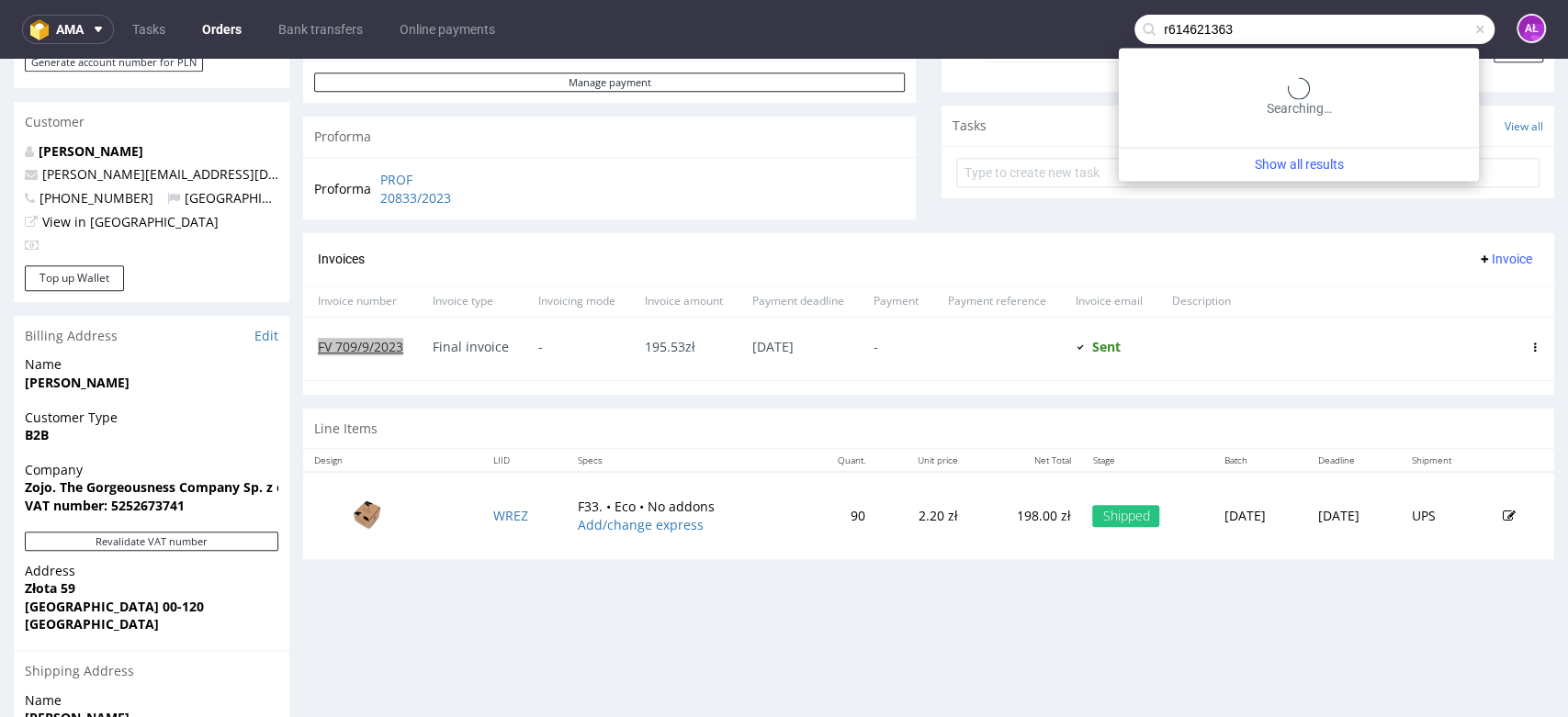
type input "r614621363"
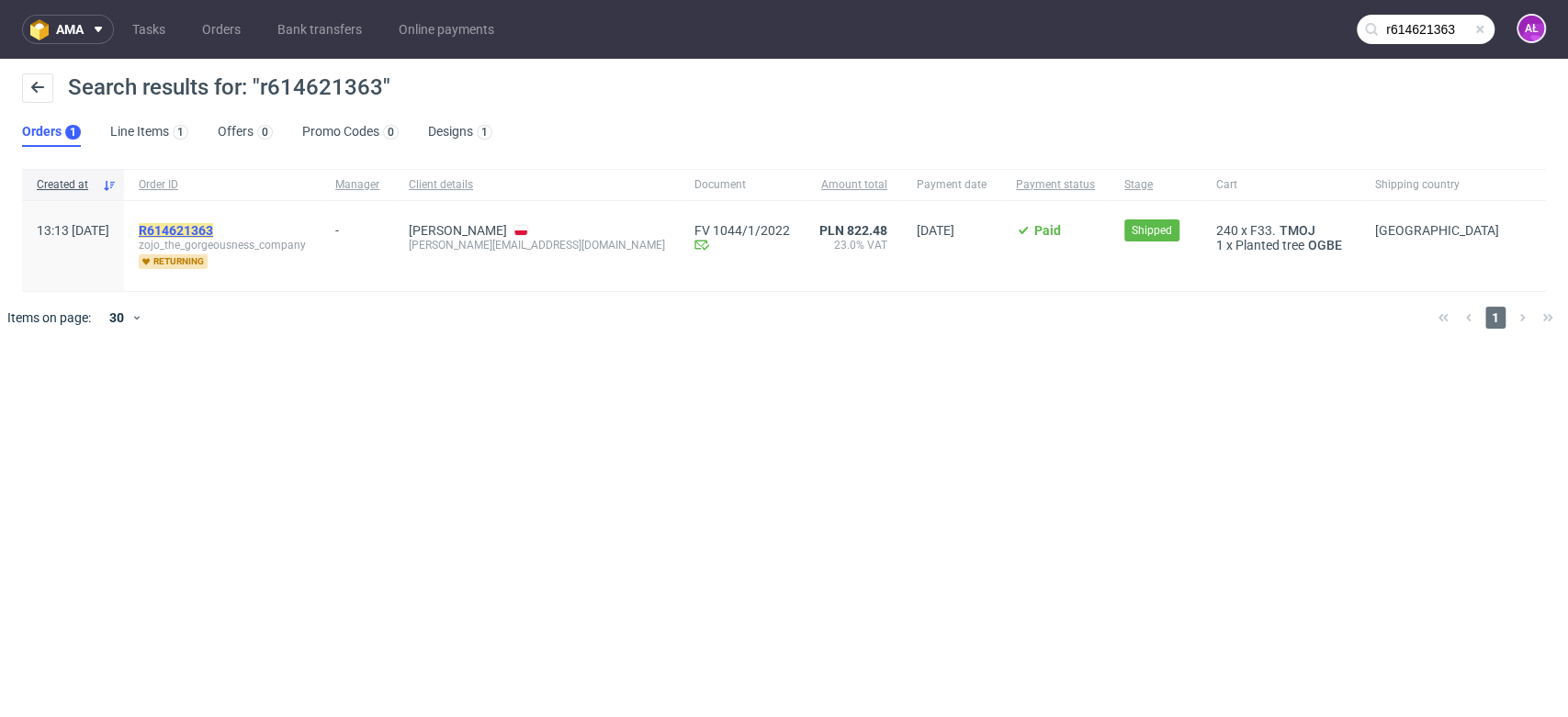
click at [213, 231] on mark "R614621363" at bounding box center [175, 230] width 74 height 14
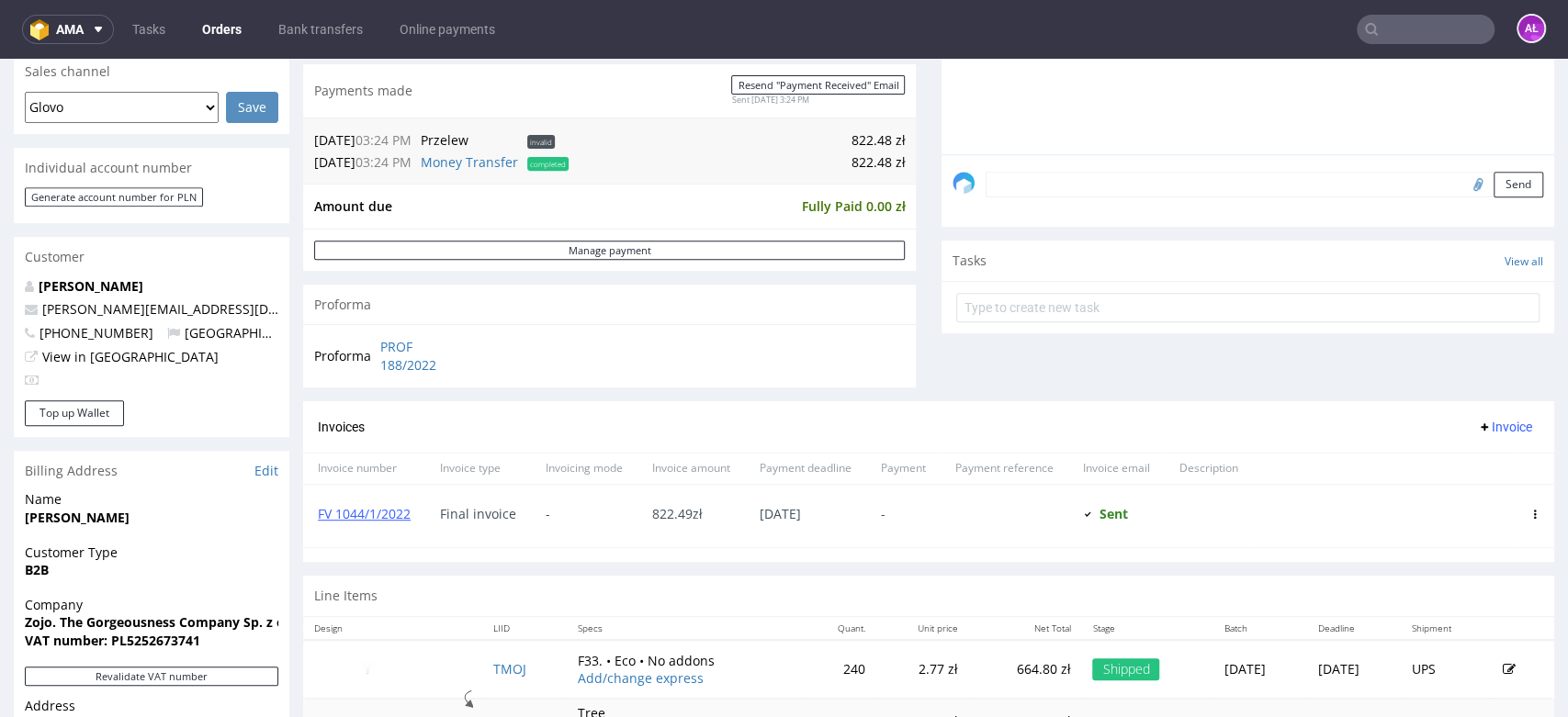
scroll to position [509, 0]
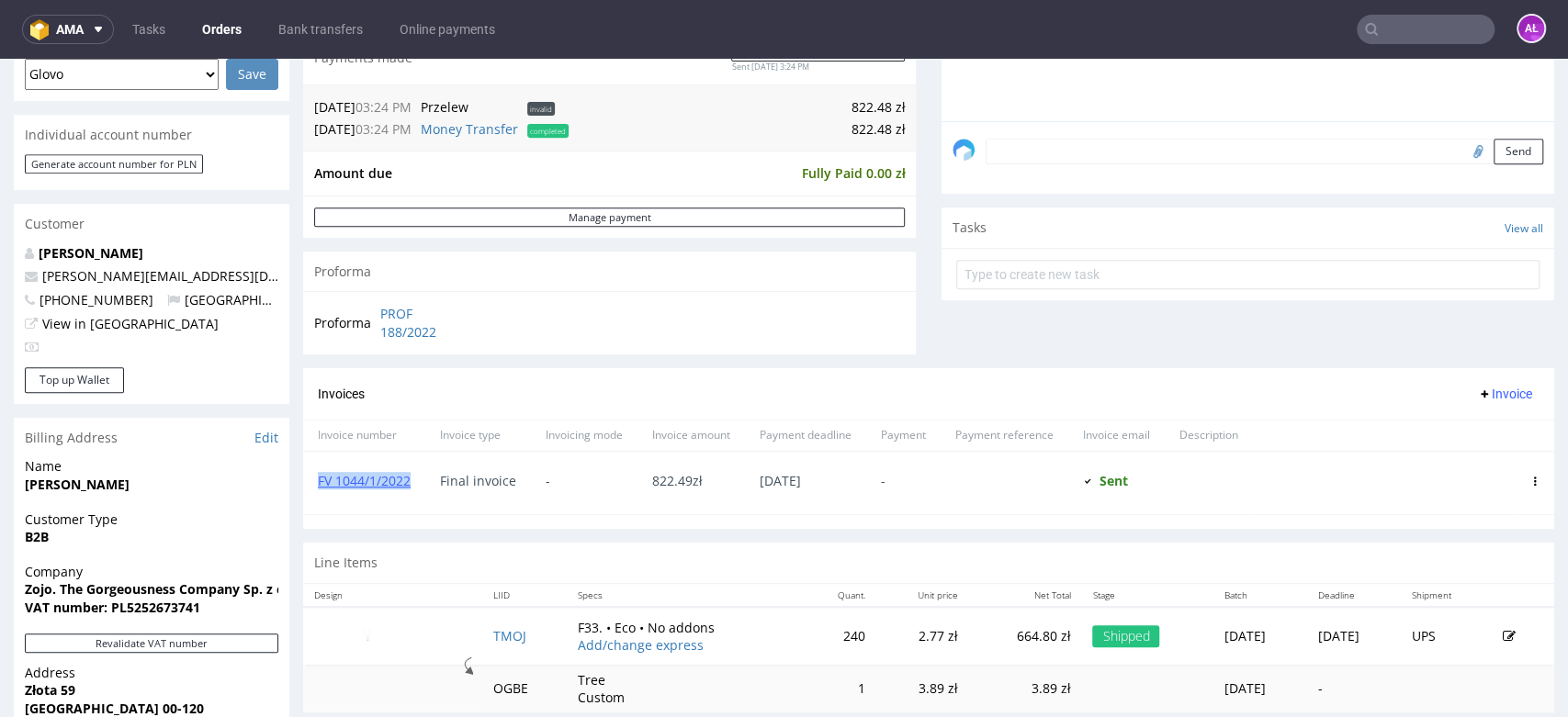
drag, startPoint x: 419, startPoint y: 491, endPoint x: 316, endPoint y: 494, distance: 103.0
click at [316, 494] on div "FV 1044/1/2022" at bounding box center [363, 483] width 122 height 63
copy link "FV 1044/1/2022"
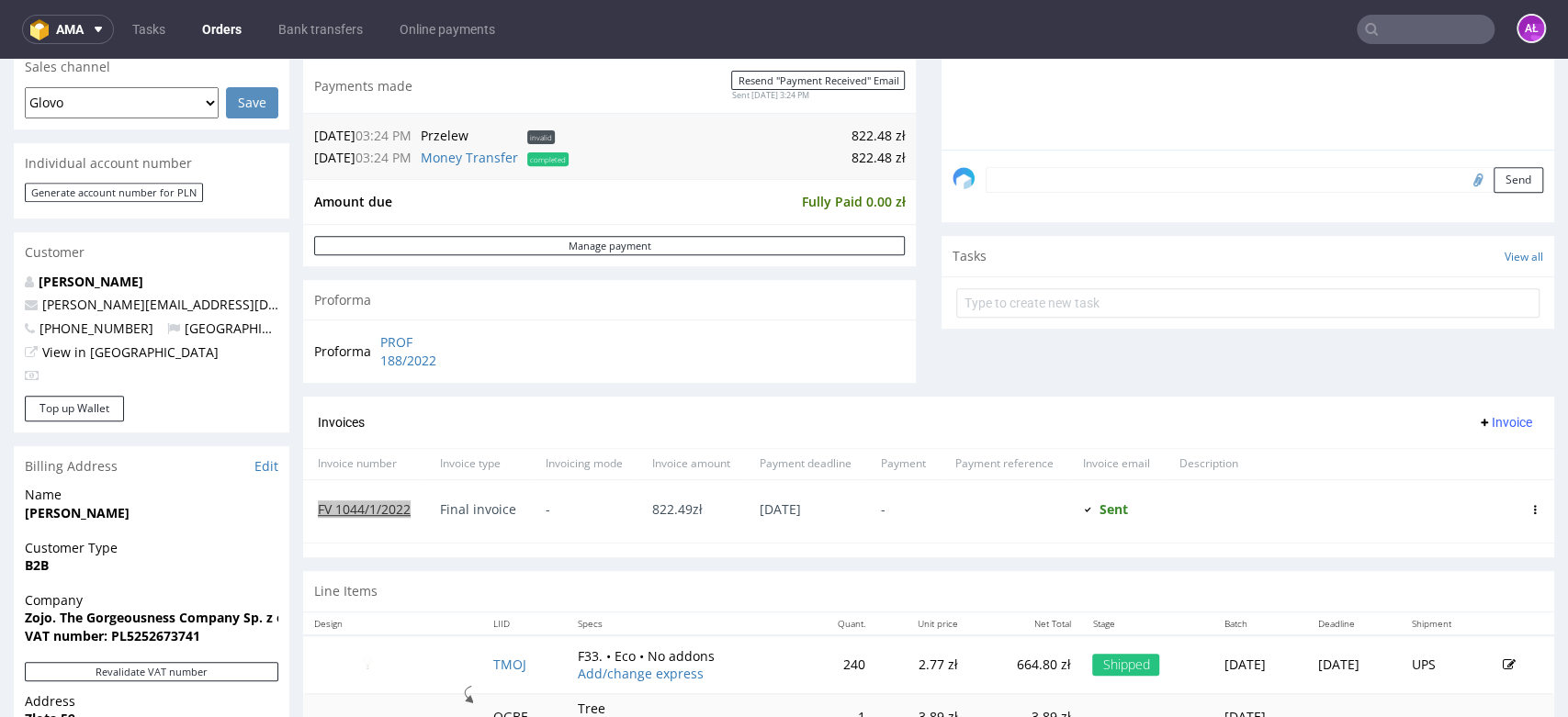
scroll to position [0, 0]
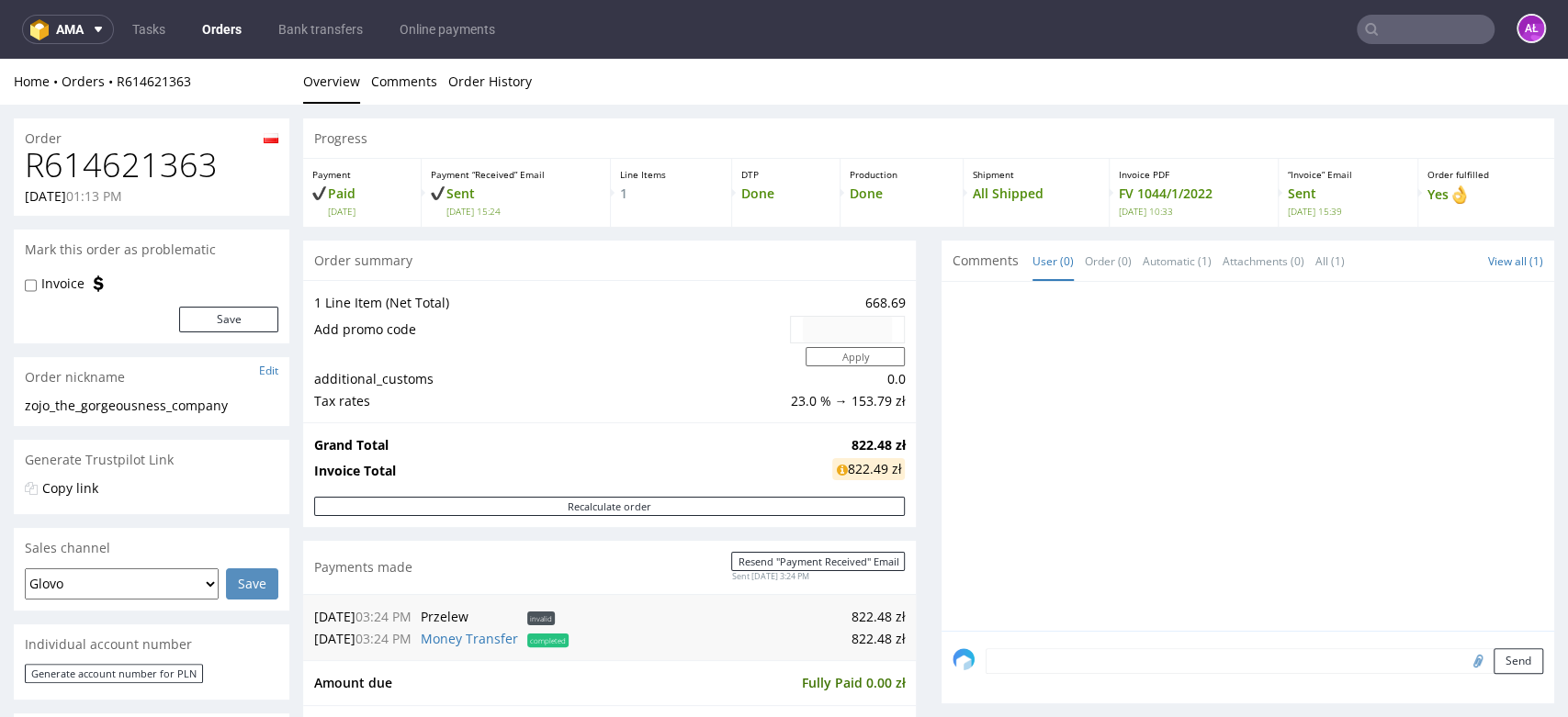
click at [1448, 31] on input "text" at bounding box center [1425, 28] width 138 height 29
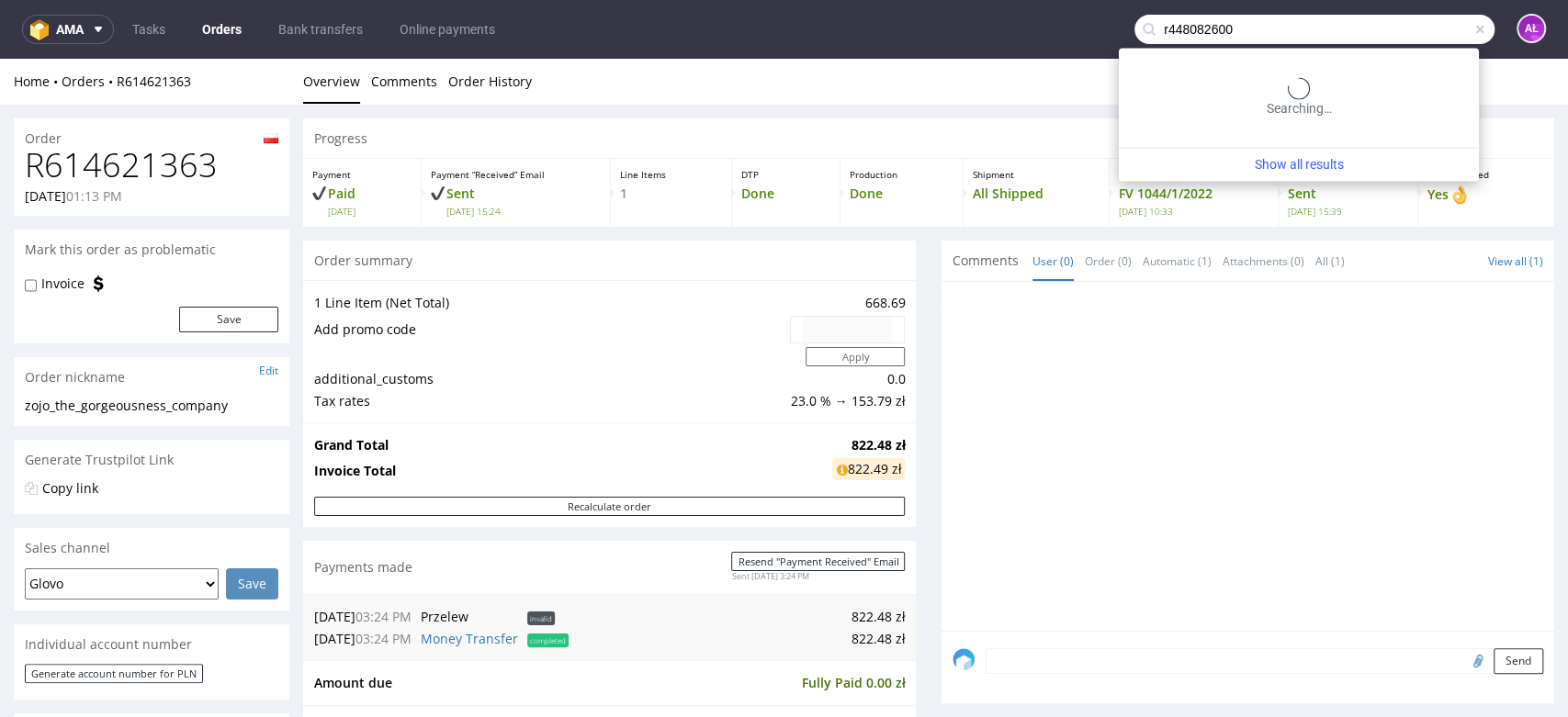
type input "r448082600"
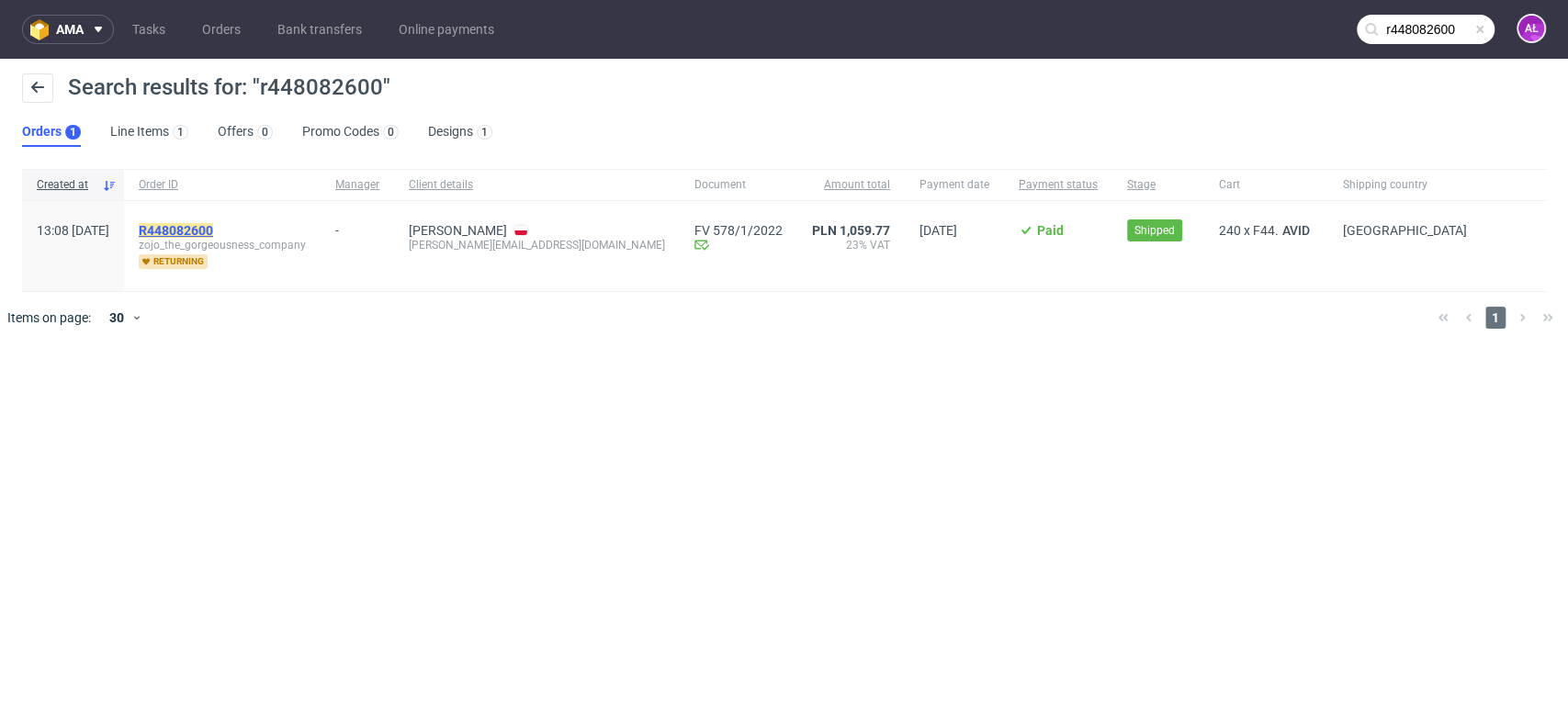
click at [213, 230] on mark "R448082600" at bounding box center [175, 230] width 74 height 14
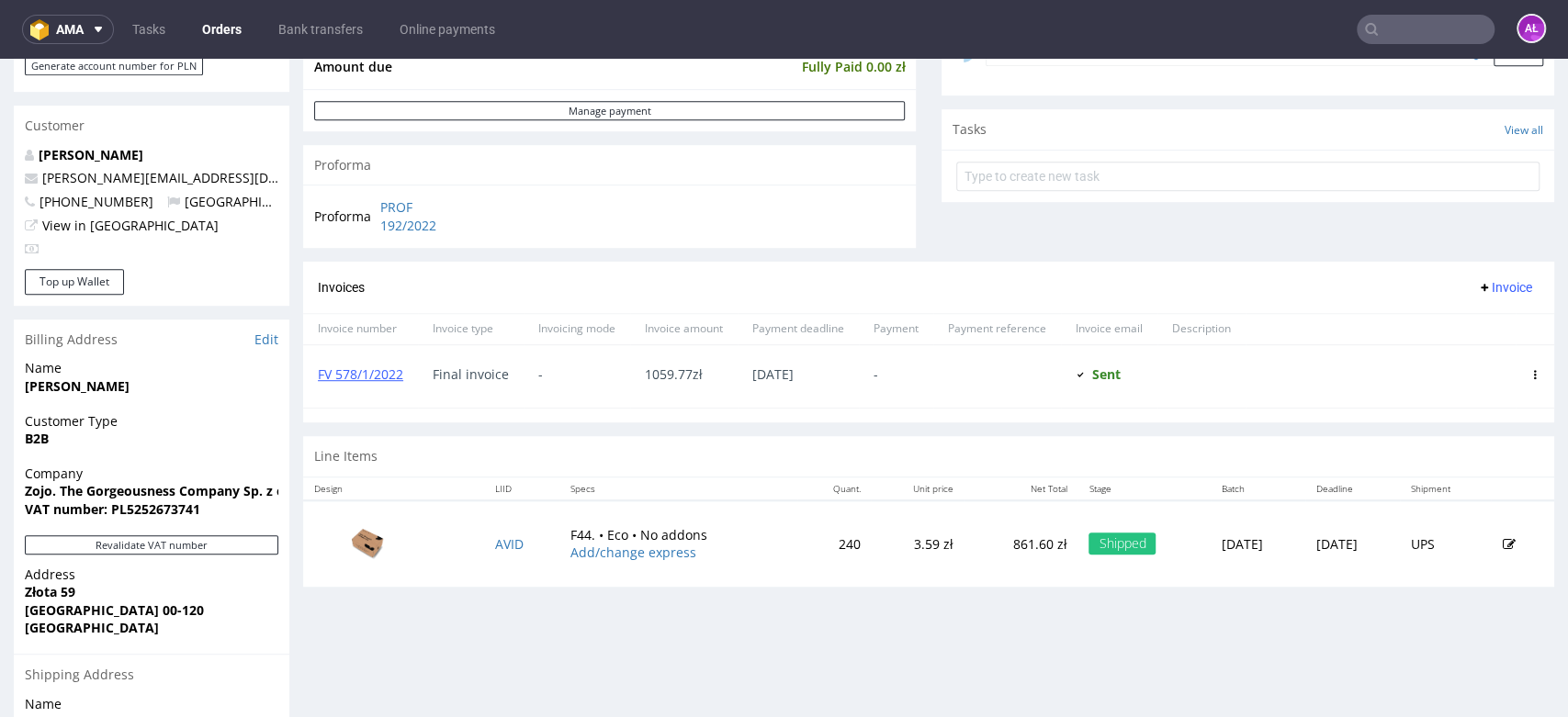
scroll to position [612, 0]
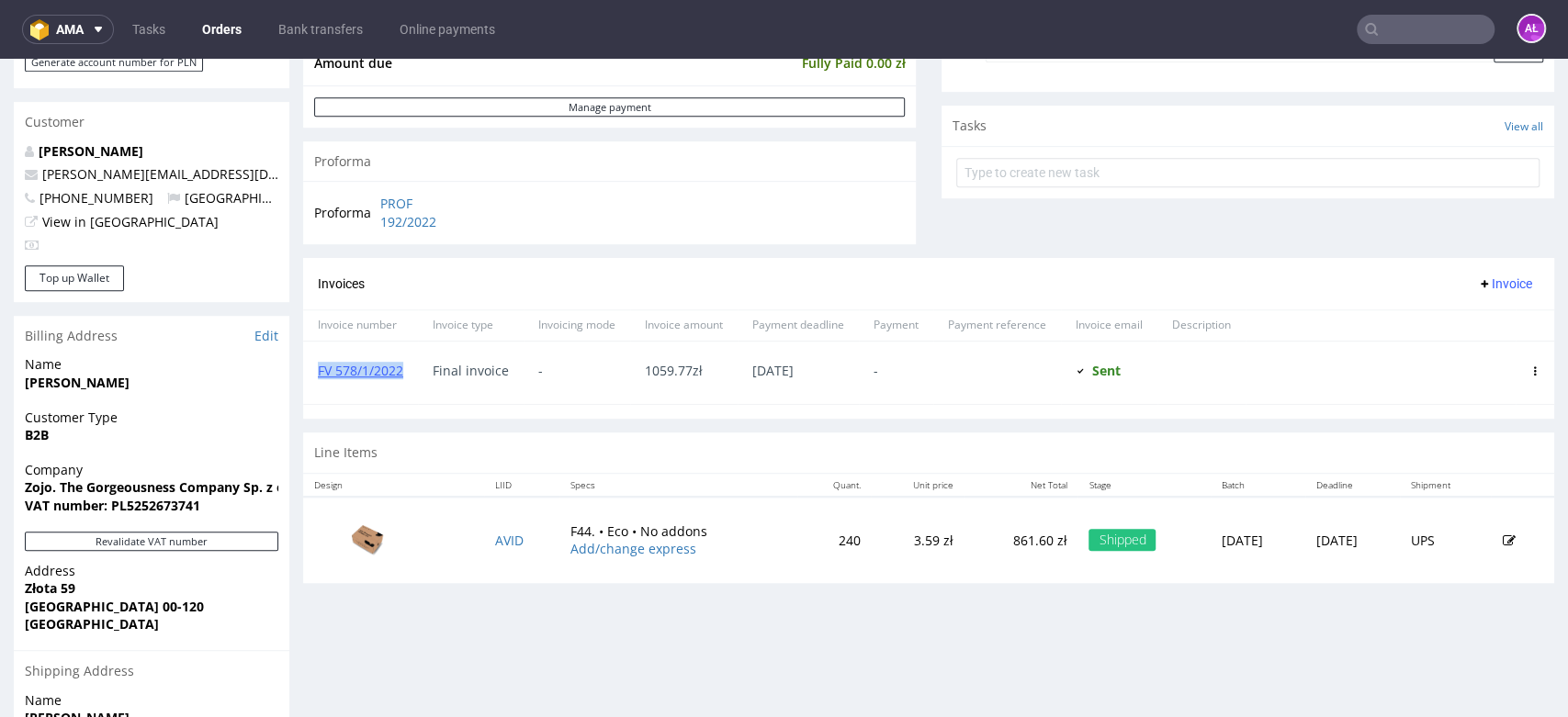
drag, startPoint x: 412, startPoint y: 378, endPoint x: 321, endPoint y: 384, distance: 91.2
click at [321, 384] on div "FV 578/1/2022" at bounding box center [360, 373] width 115 height 63
copy link "FV 578/1/2022"
